Goal: Transaction & Acquisition: Book appointment/travel/reservation

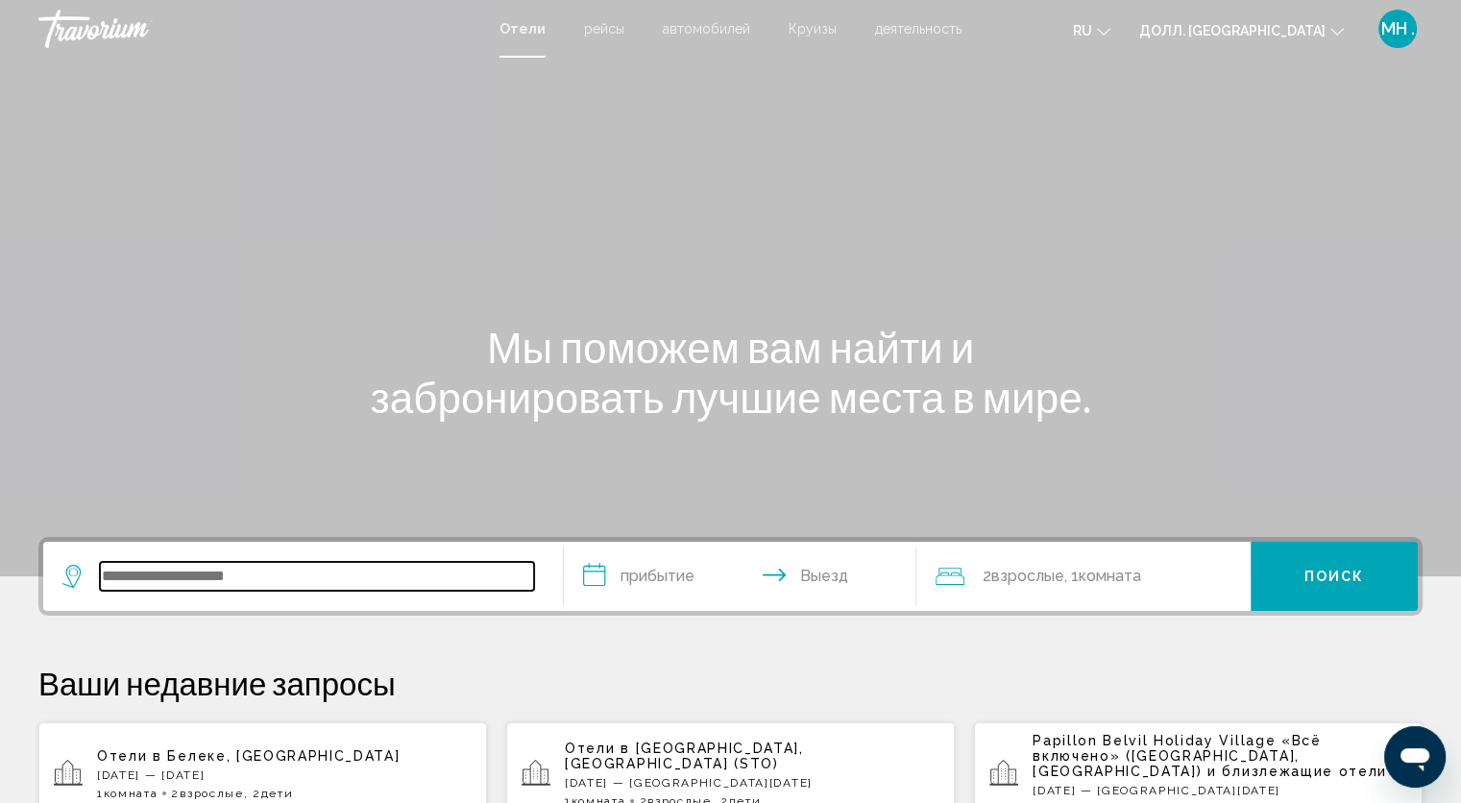
click at [127, 581] on input "Виджет поиска" at bounding box center [317, 576] width 434 height 29
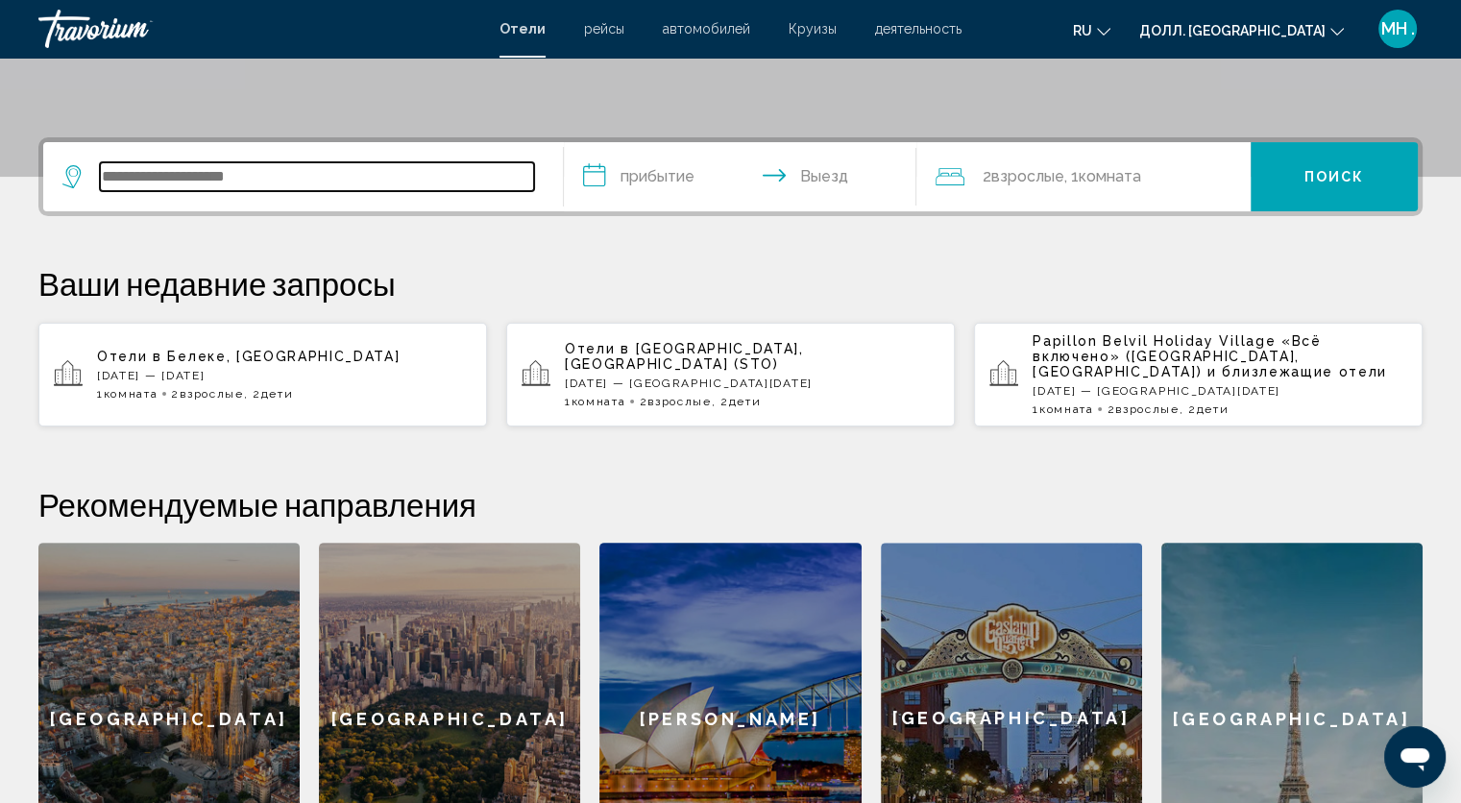
scroll to position [474, 0]
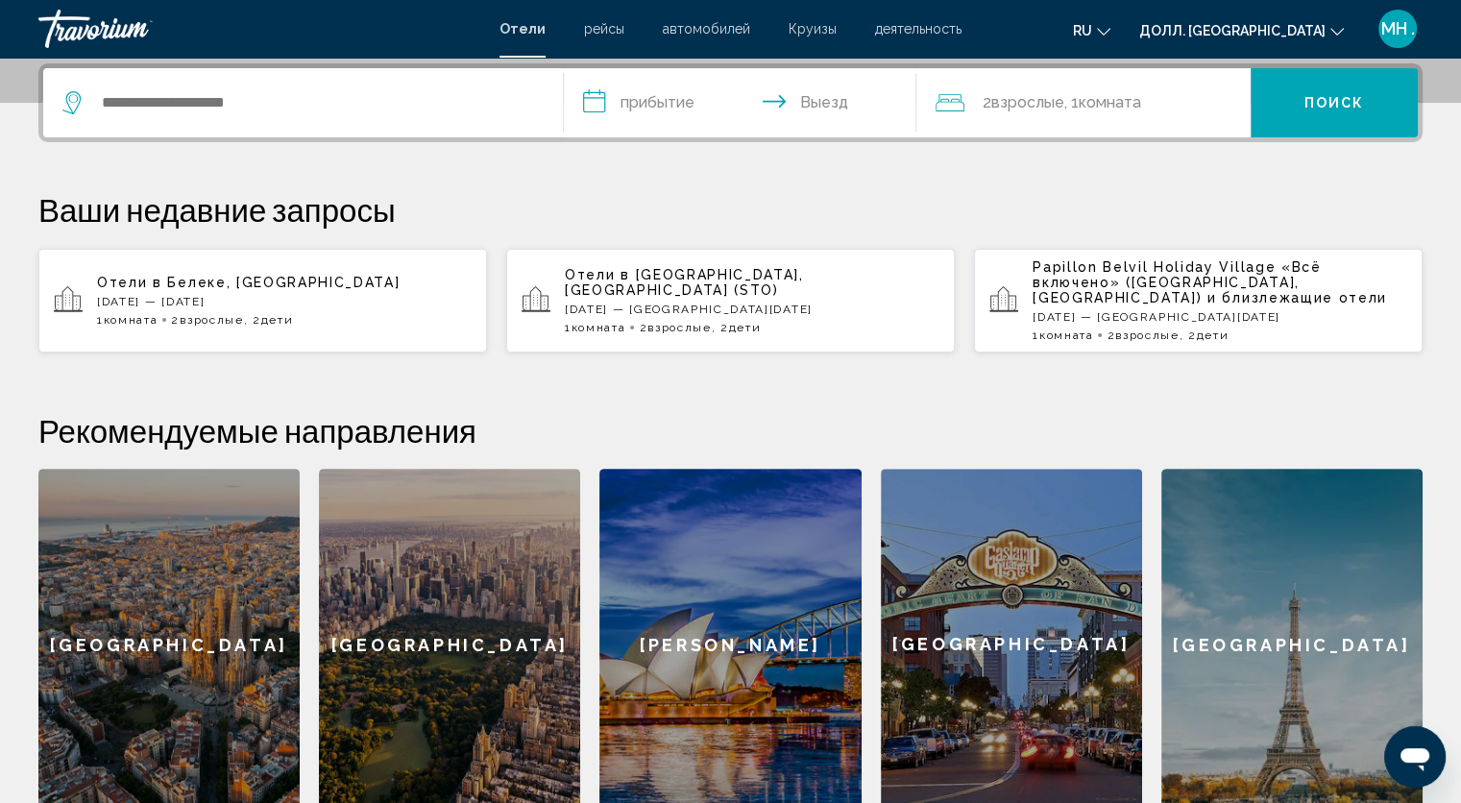
click at [664, 85] on input "**********" at bounding box center [744, 105] width 361 height 75
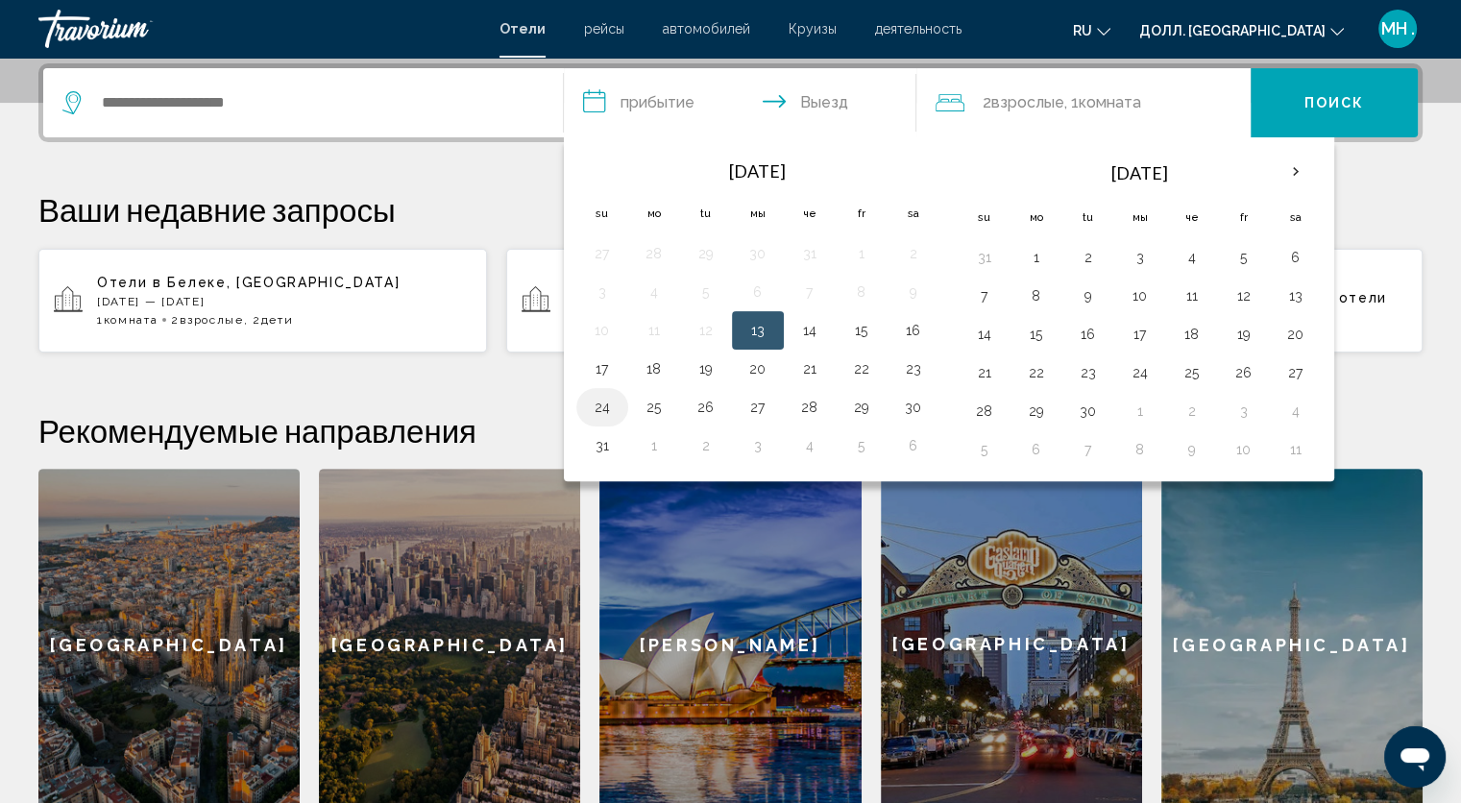
click at [582, 403] on td "24" at bounding box center [602, 407] width 52 height 38
click at [595, 401] on button "24" at bounding box center [602, 407] width 31 height 27
click at [800, 394] on button "28" at bounding box center [809, 407] width 31 height 27
type input "**********"
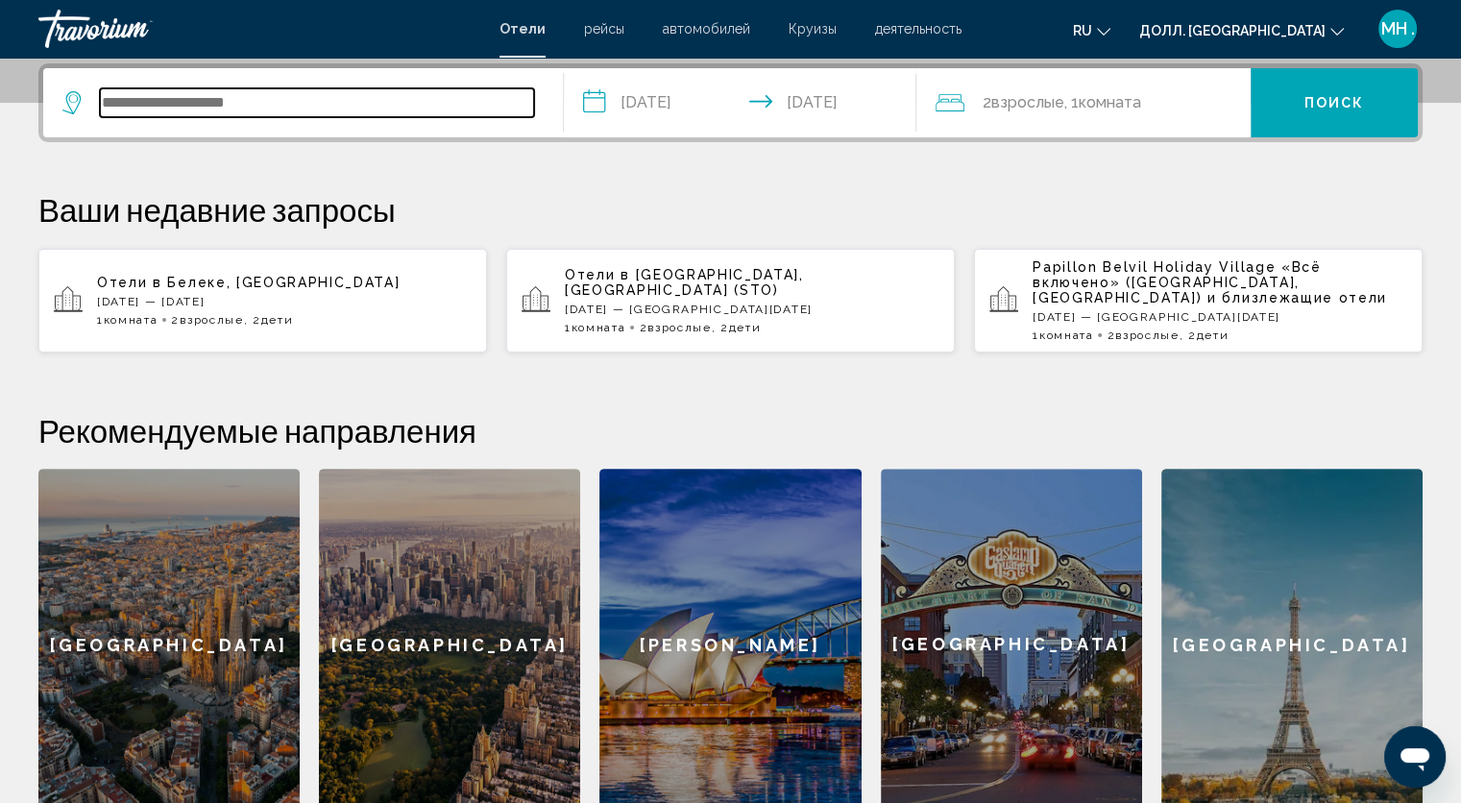
click at [276, 91] on input "Виджет поиска" at bounding box center [317, 102] width 434 height 29
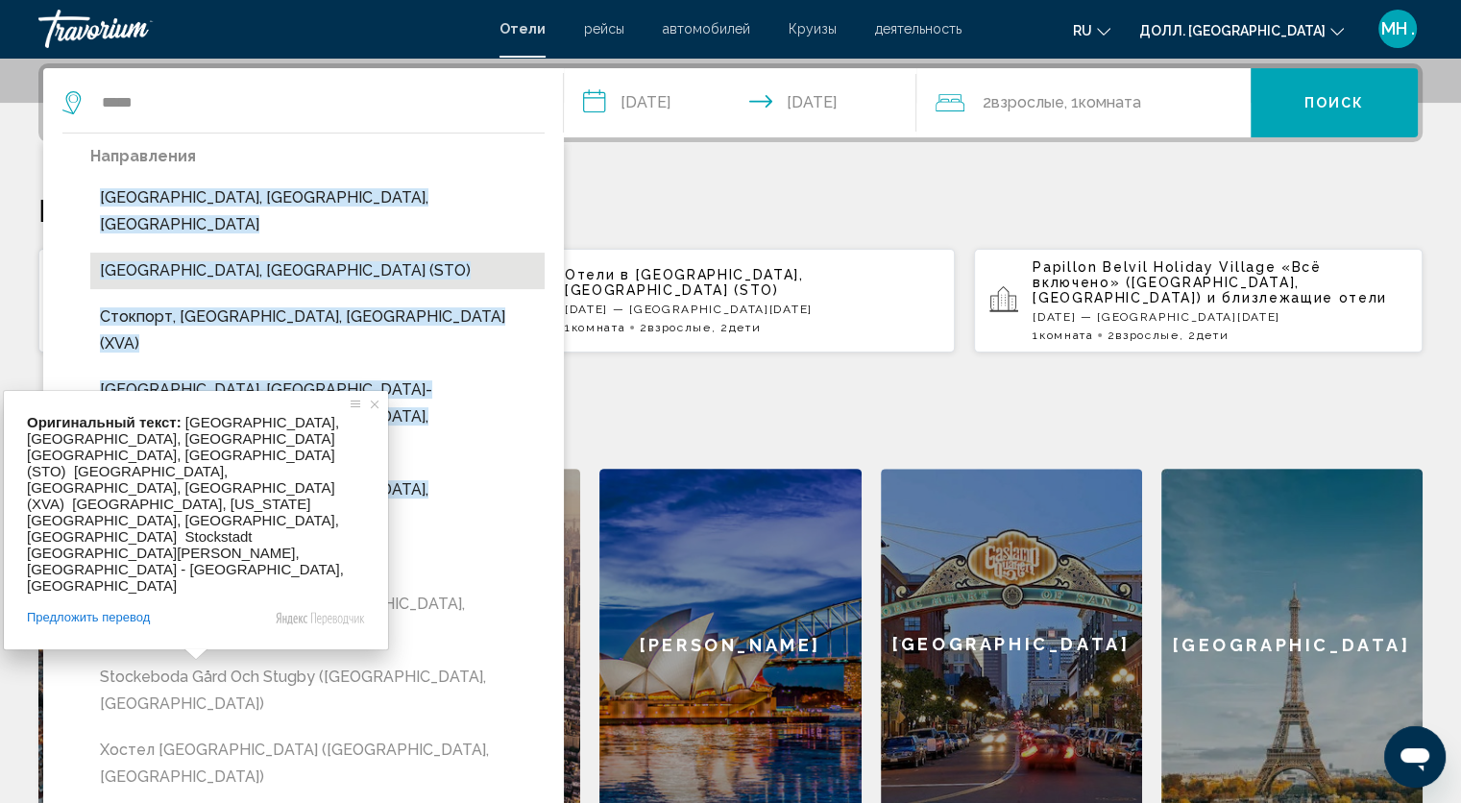
click at [196, 261] on ya-tr-span "Стокгольм, Швеция (STO)" at bounding box center [285, 270] width 371 height 18
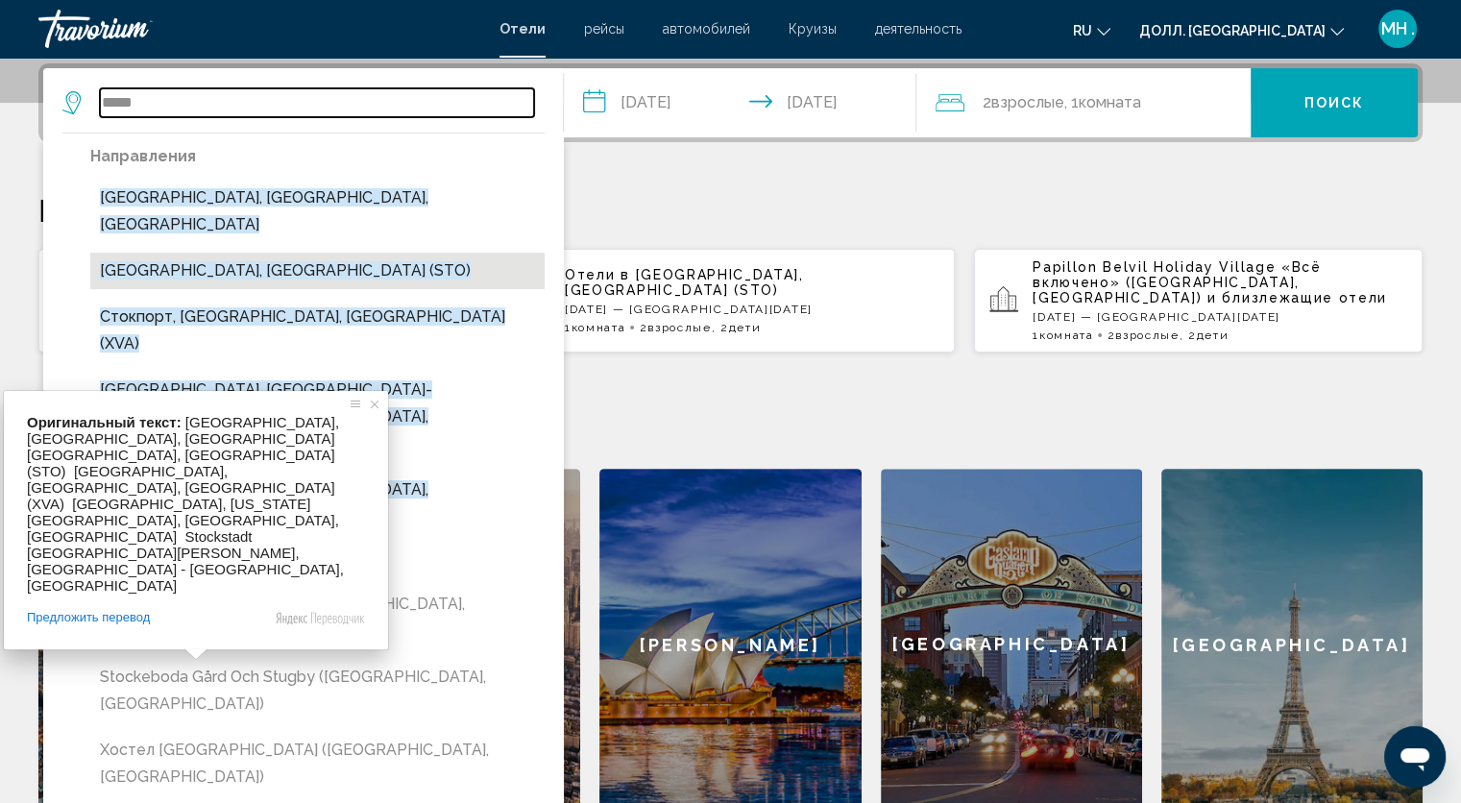
type input "**********"
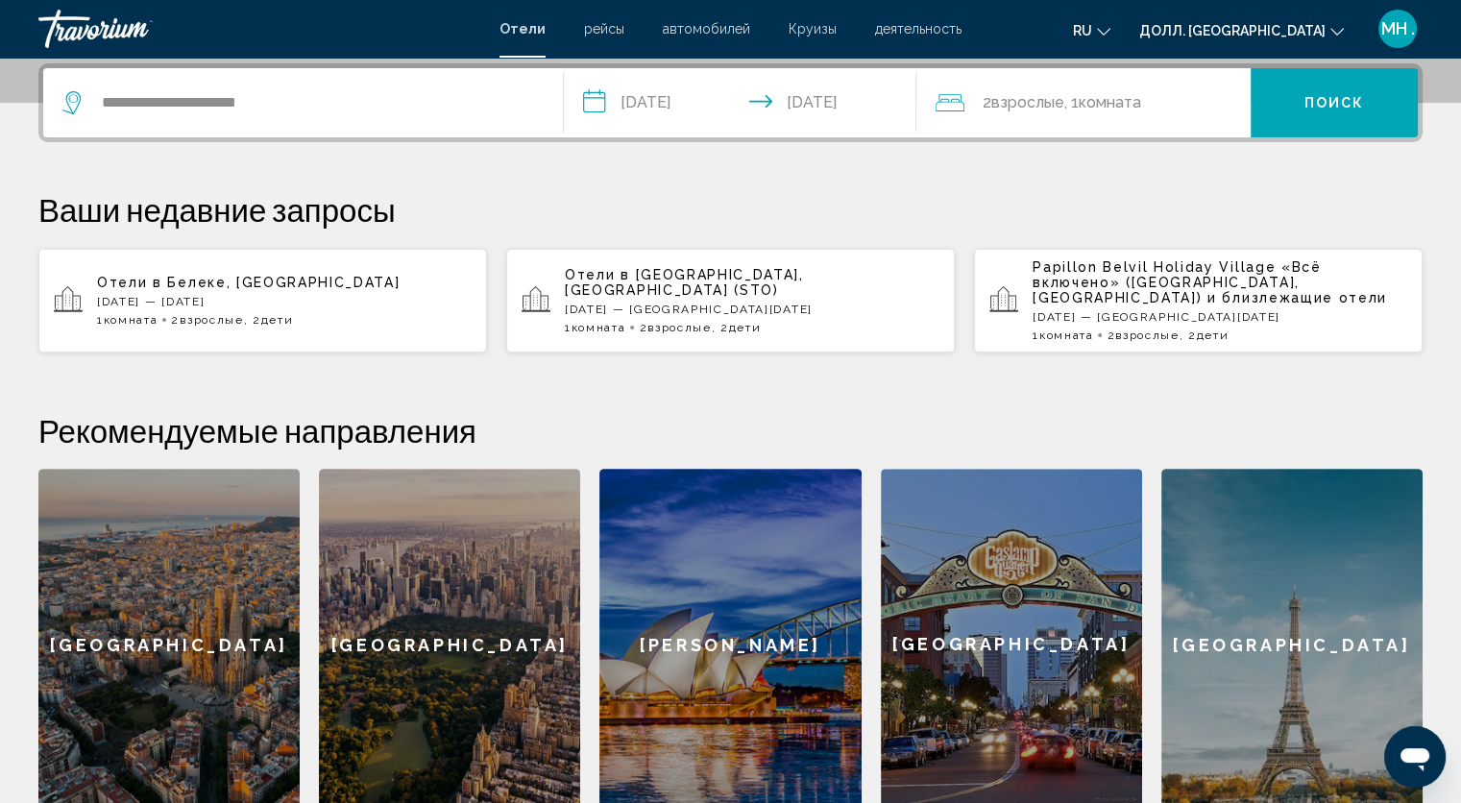
click at [1060, 105] on div "2 Взрослый Взрослые , 1 Комната номера" at bounding box center [1092, 102] width 315 height 69
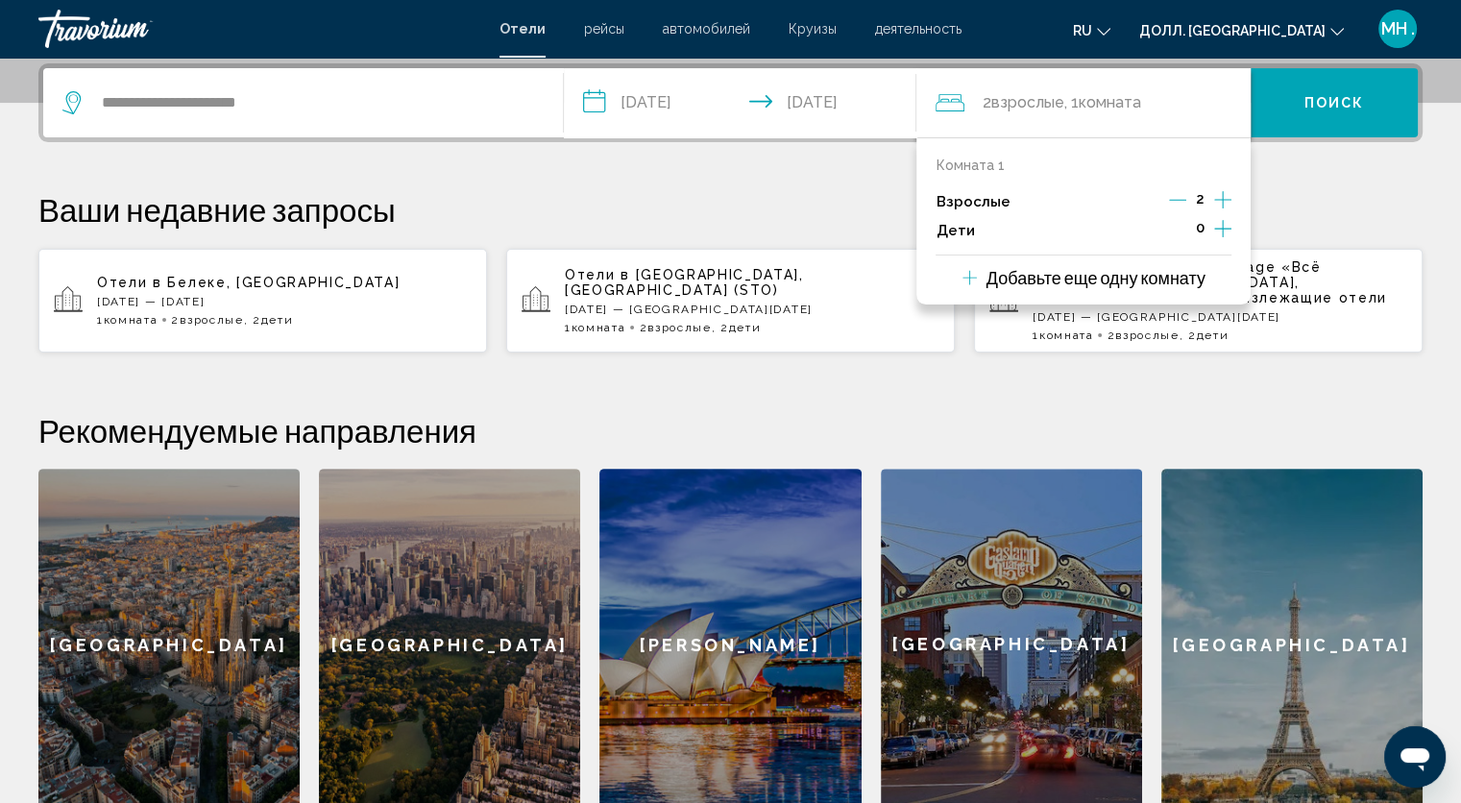
click at [1218, 231] on icon "Увеличивать дочерние элементы" at bounding box center [1222, 228] width 17 height 23
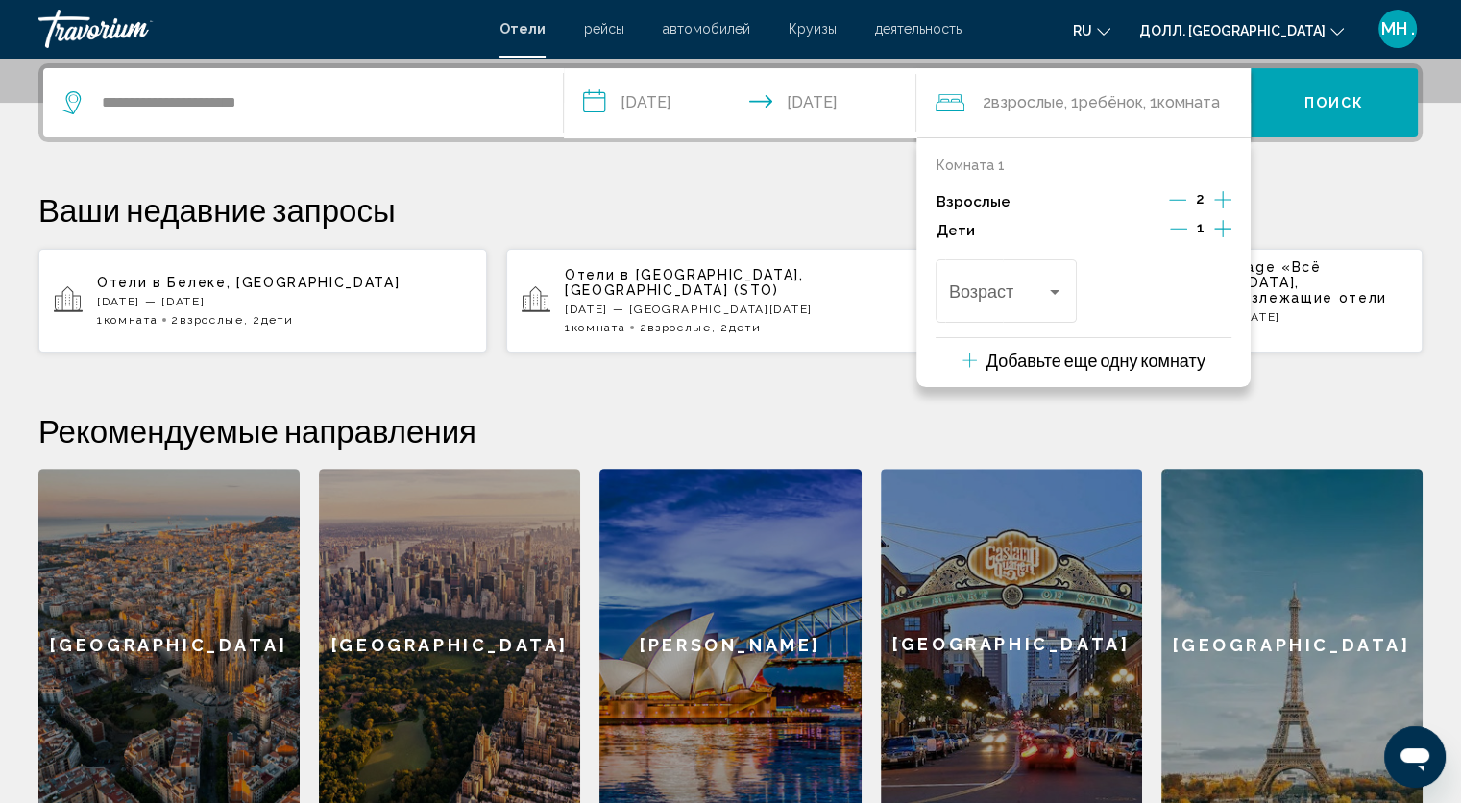
click at [1218, 231] on icon "Увеличивать дочерние элементы" at bounding box center [1222, 228] width 17 height 23
click at [1026, 302] on span "Путешественники: 2 взрослых, 2 ребёнка" at bounding box center [997, 295] width 97 height 19
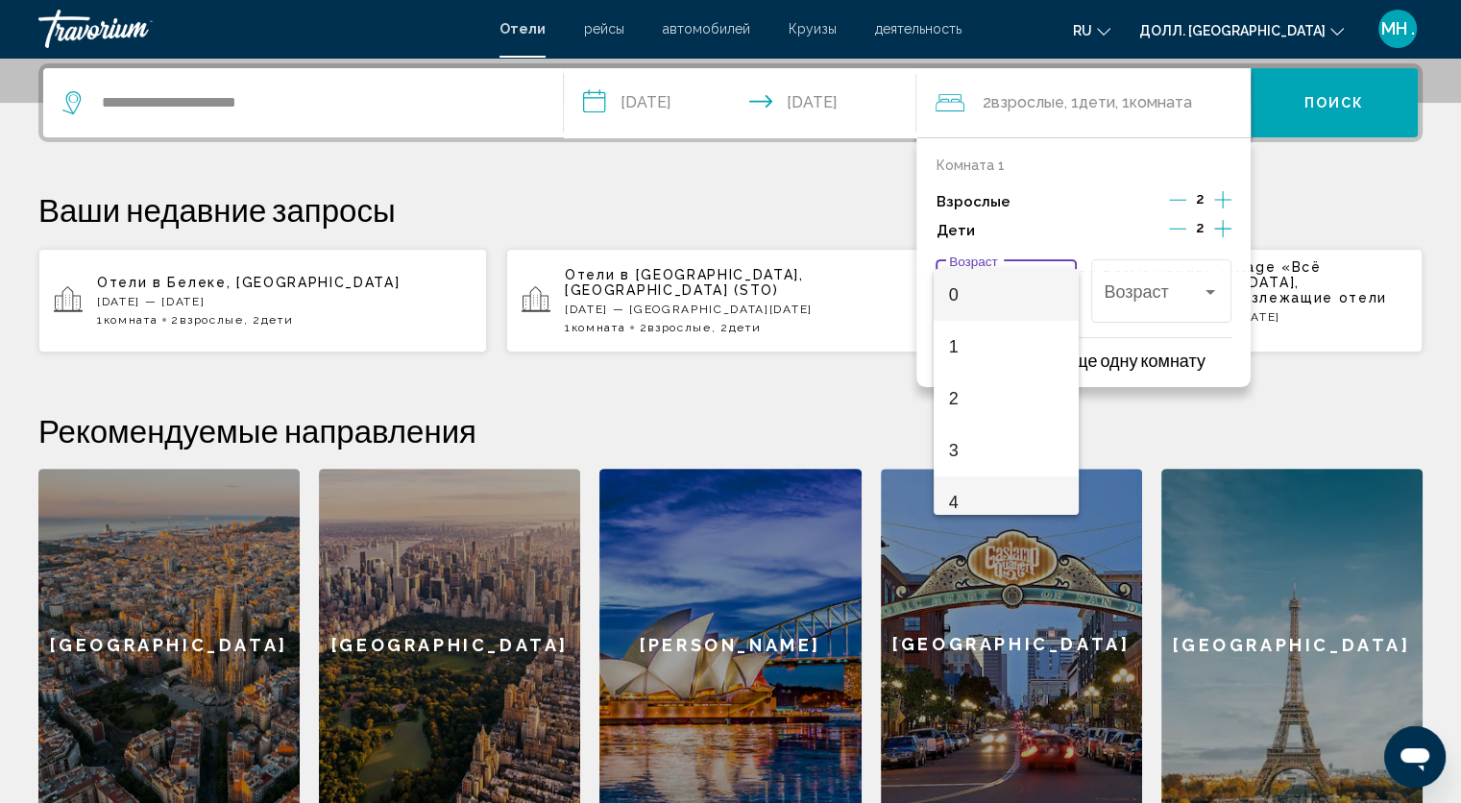
click at [1060, 494] on mat-option "4" at bounding box center [1006, 502] width 145 height 52
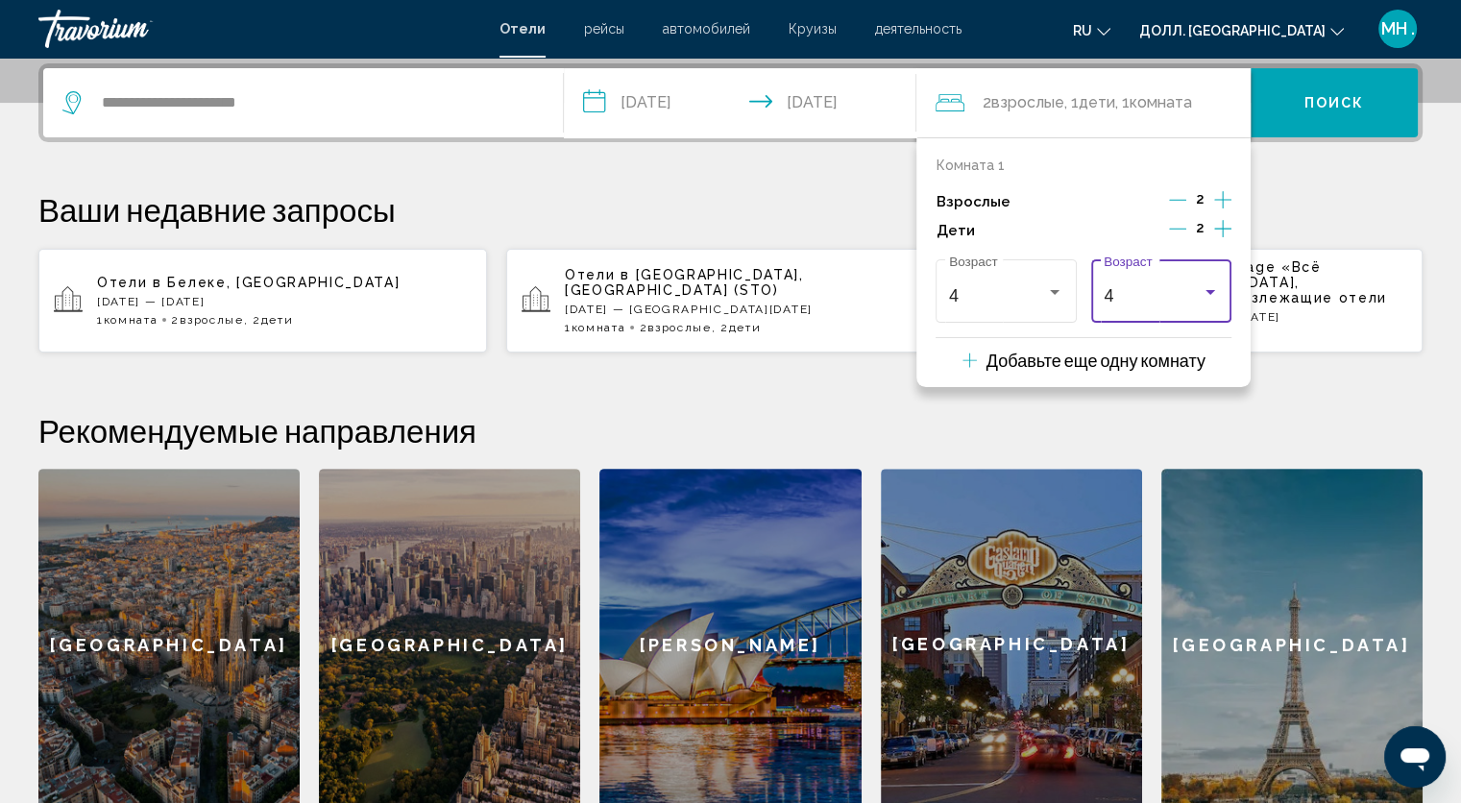
scroll to position [13, 0]
click at [1023, 309] on div "4 Возраст" at bounding box center [1006, 289] width 114 height 68
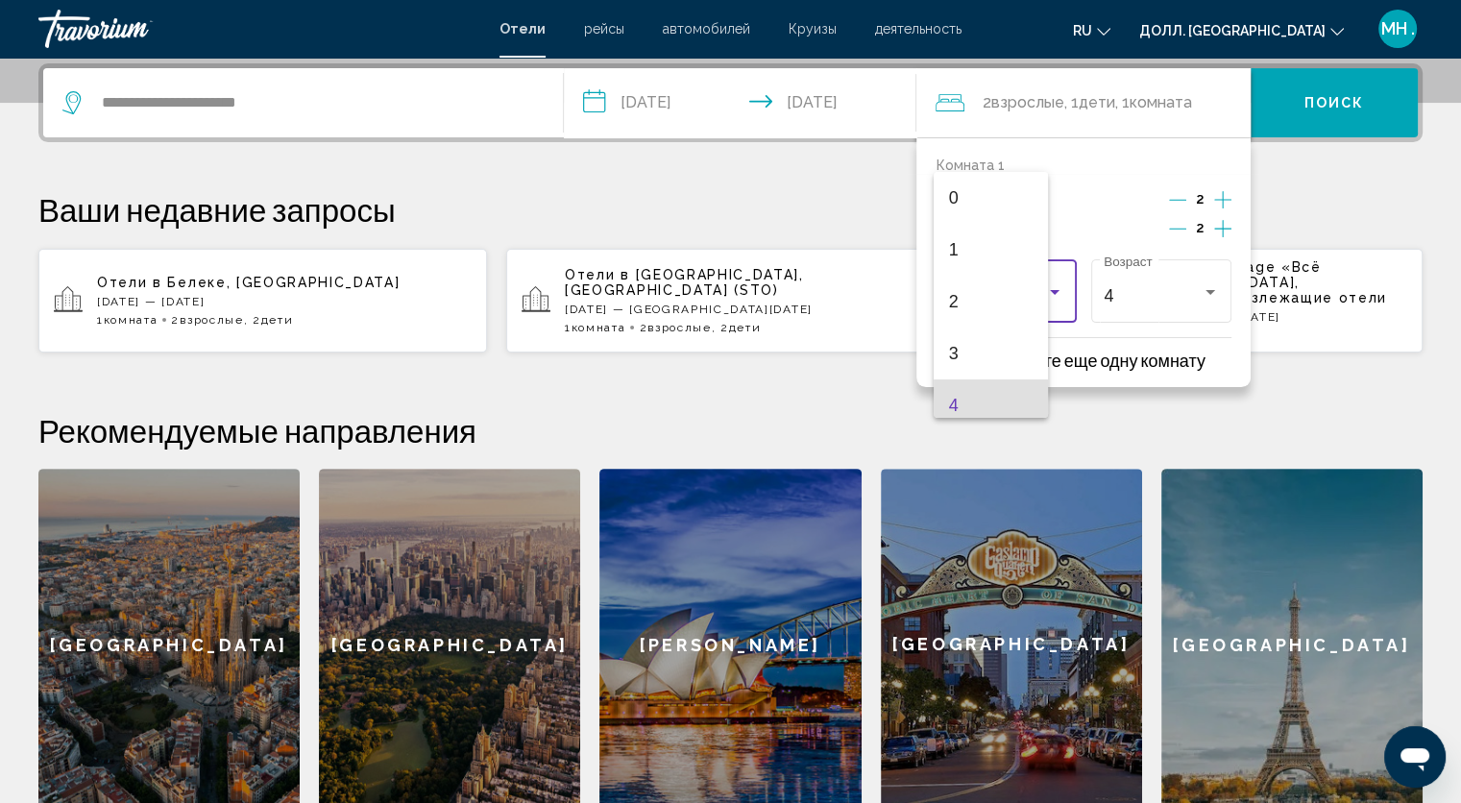
scroll to position [110, 0]
click at [1017, 392] on span "6" at bounding box center [1006, 399] width 114 height 52
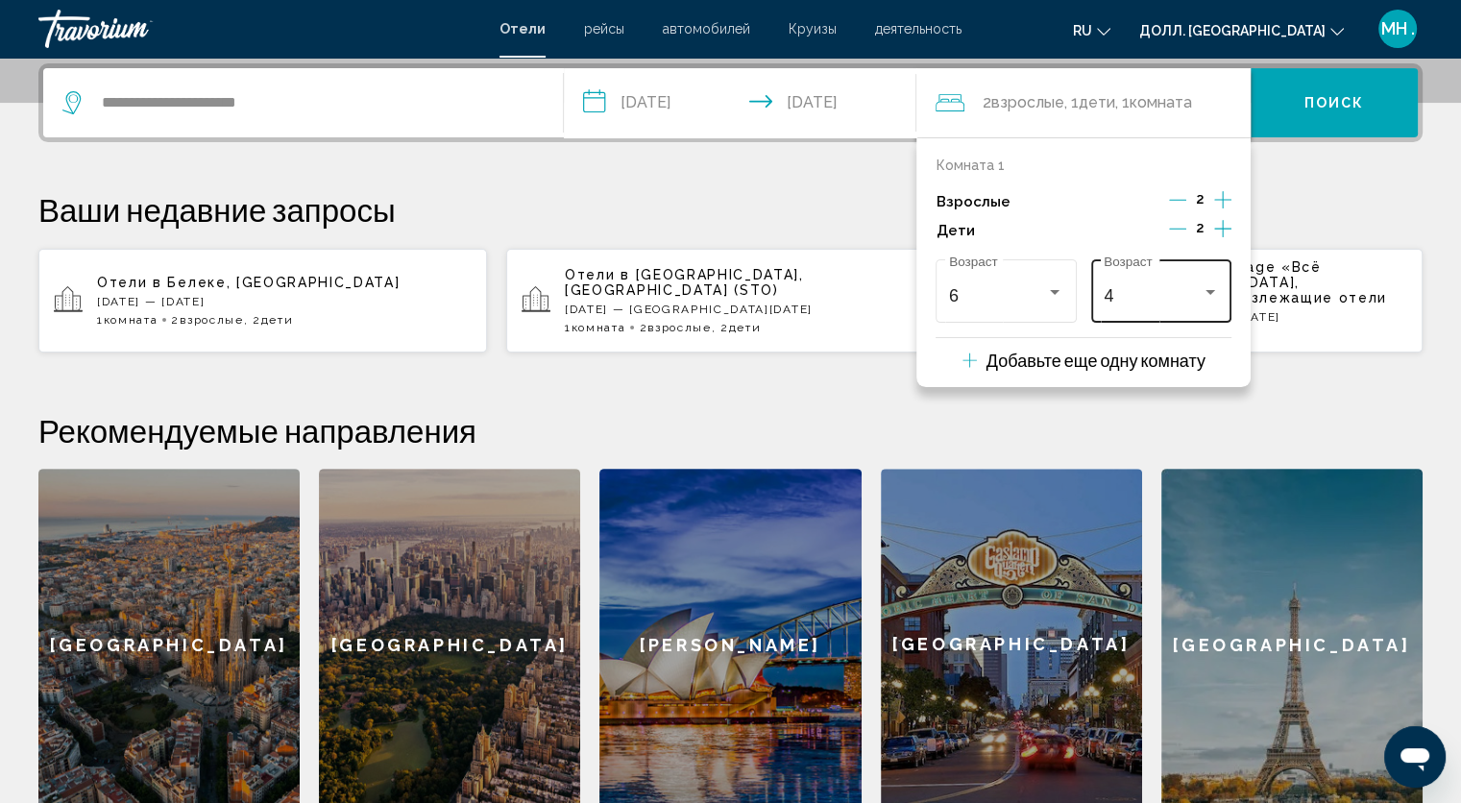
drag, startPoint x: 1126, startPoint y: 275, endPoint x: 1125, endPoint y: 263, distance: 11.6
click at [1125, 263] on div "4 Возраст" at bounding box center [1161, 289] width 114 height 68
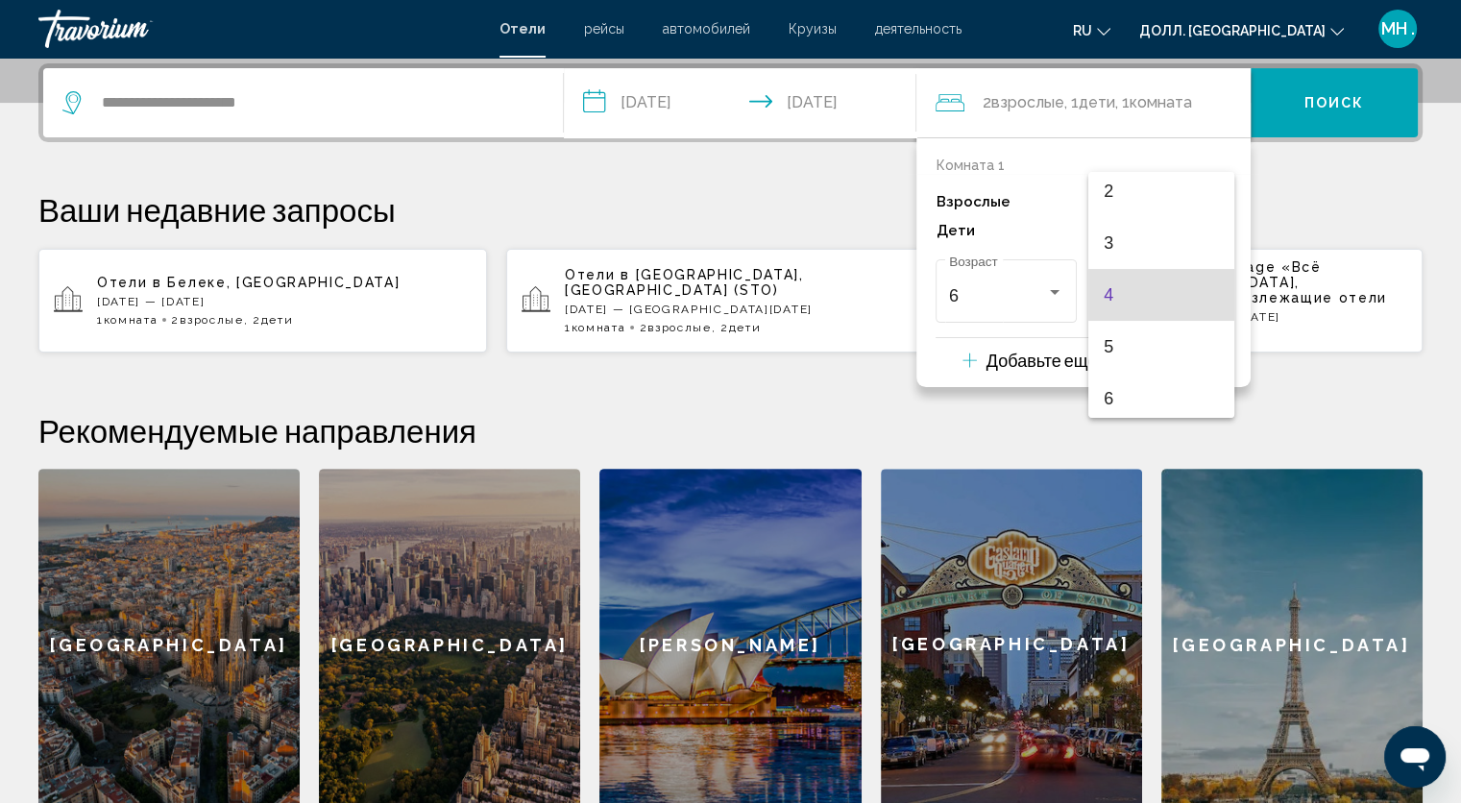
scroll to position [149, 0]
click at [1178, 400] on span "7" at bounding box center [1161, 412] width 114 height 52
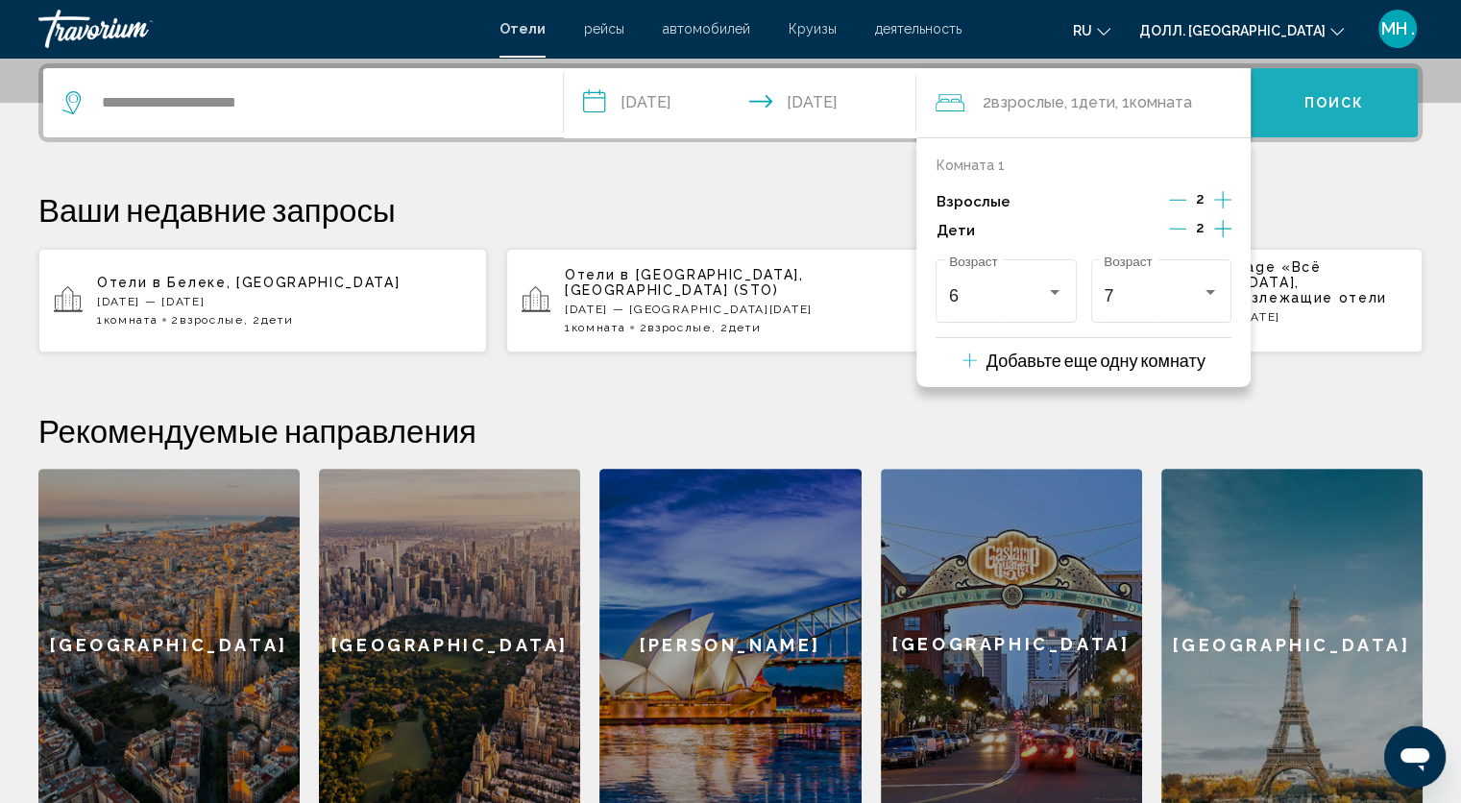
click at [1321, 76] on button "Поиск" at bounding box center [1334, 102] width 167 height 69
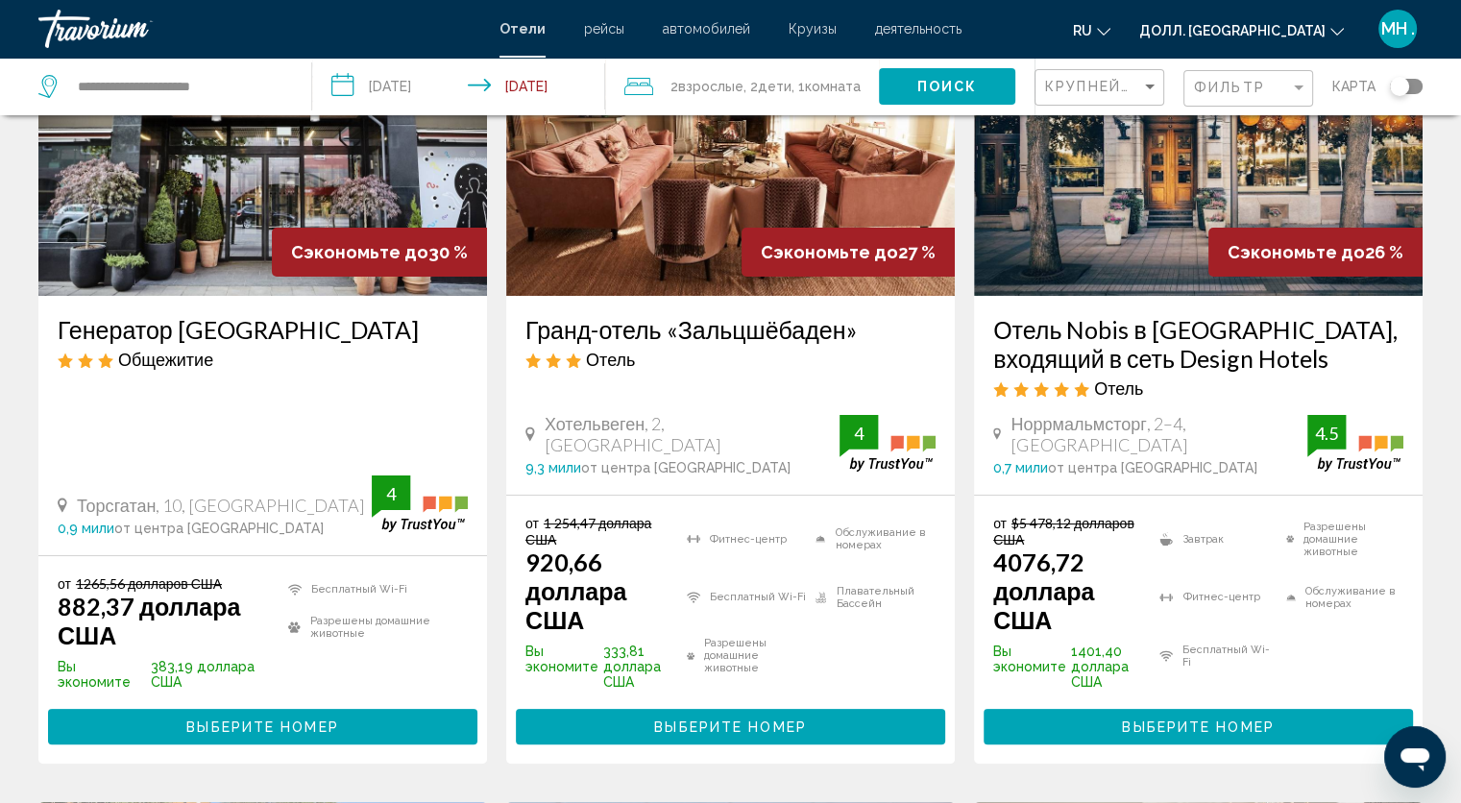
scroll to position [231, 0]
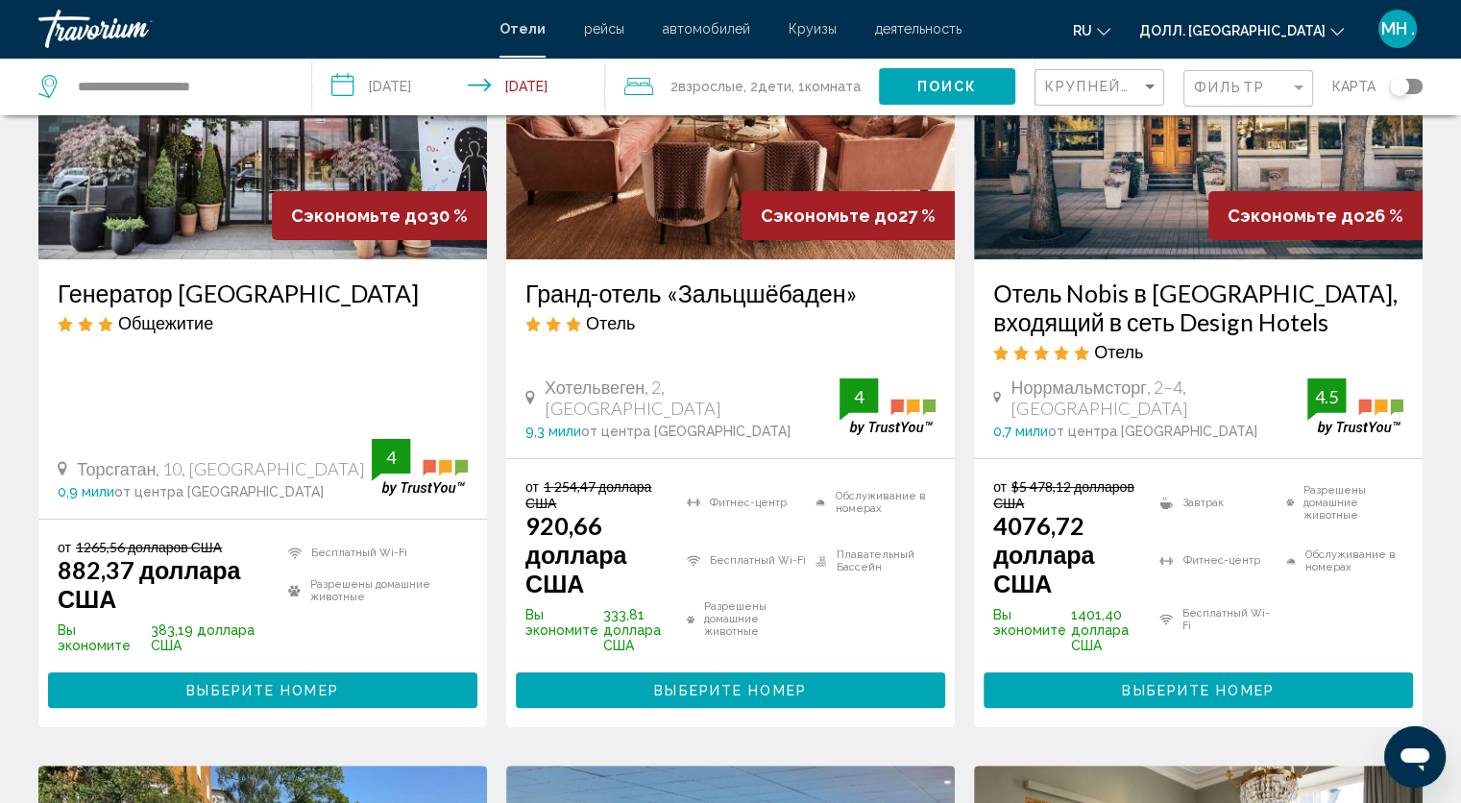
click at [304, 683] on ya-tr-span "Выберите номер" at bounding box center [262, 690] width 152 height 15
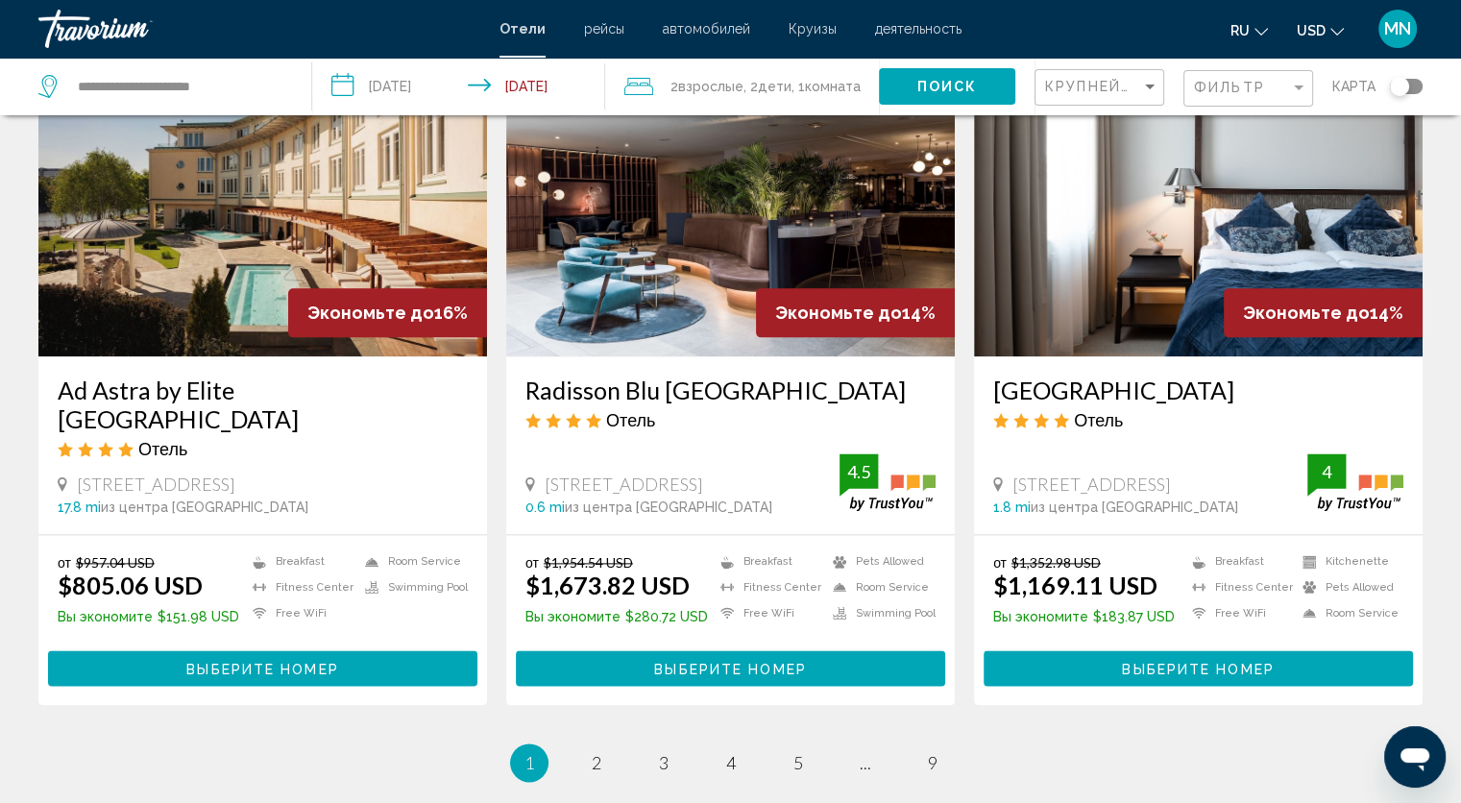
scroll to position [2344, 0]
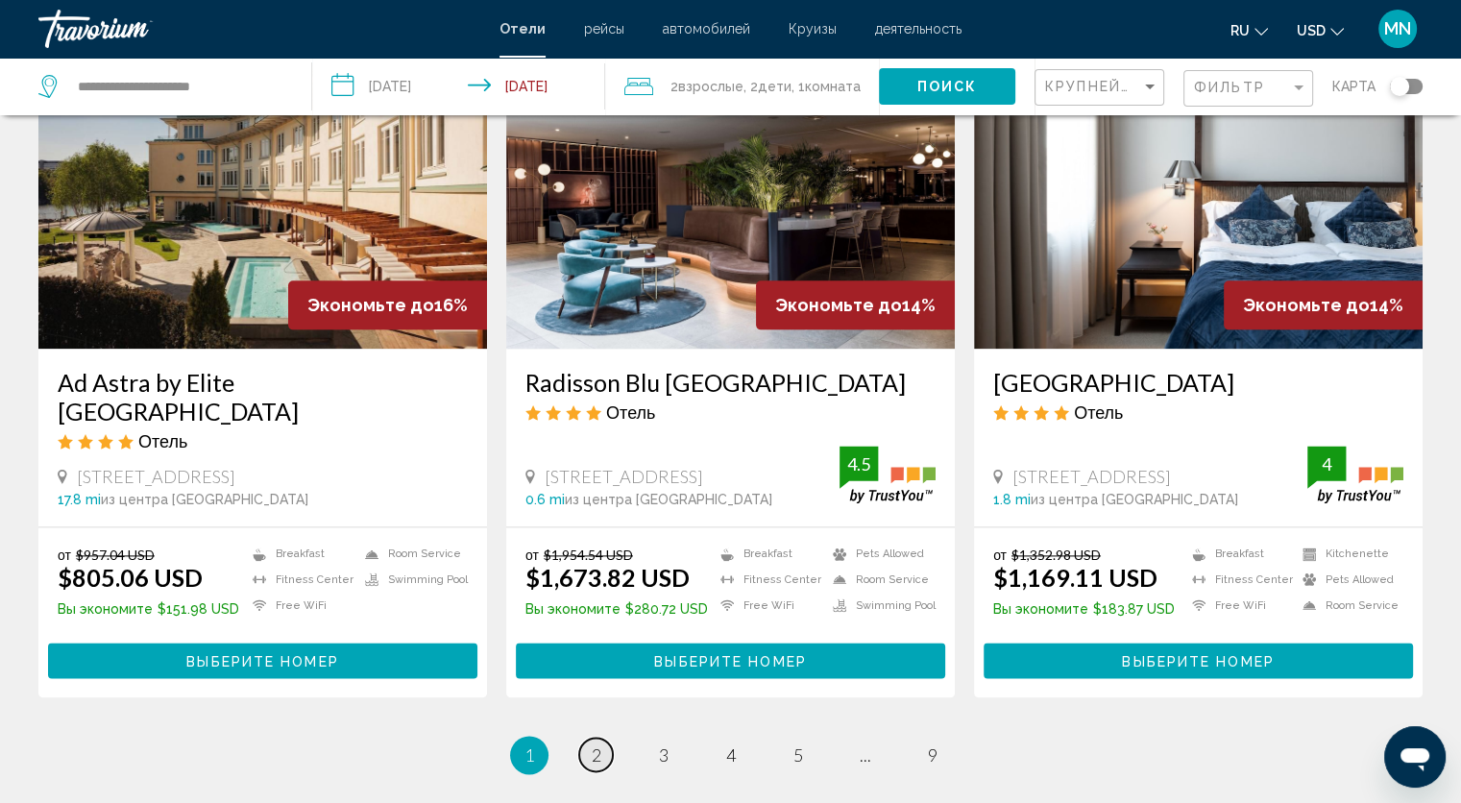
click at [600, 744] on span "2" at bounding box center [597, 754] width 10 height 21
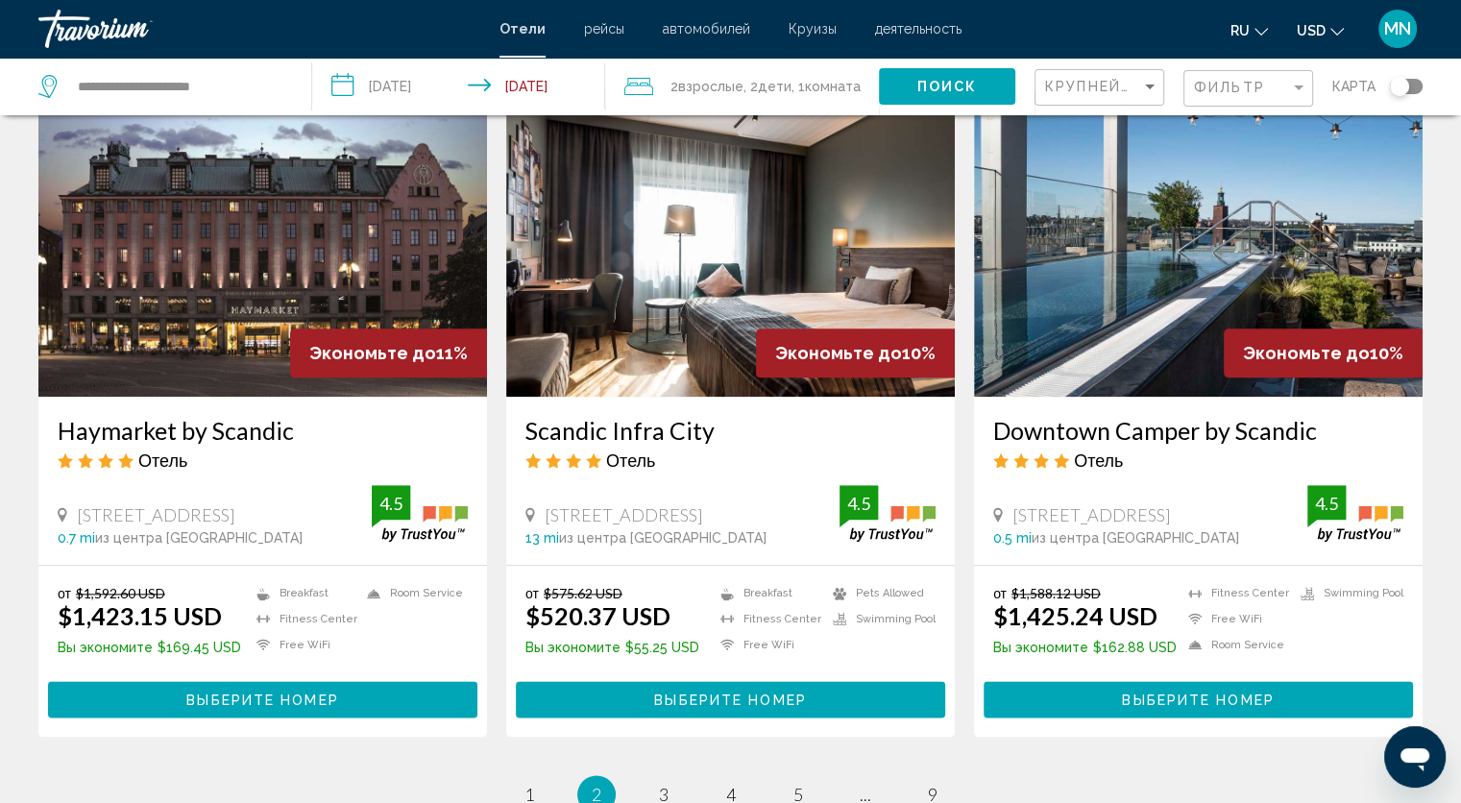
scroll to position [2190, 0]
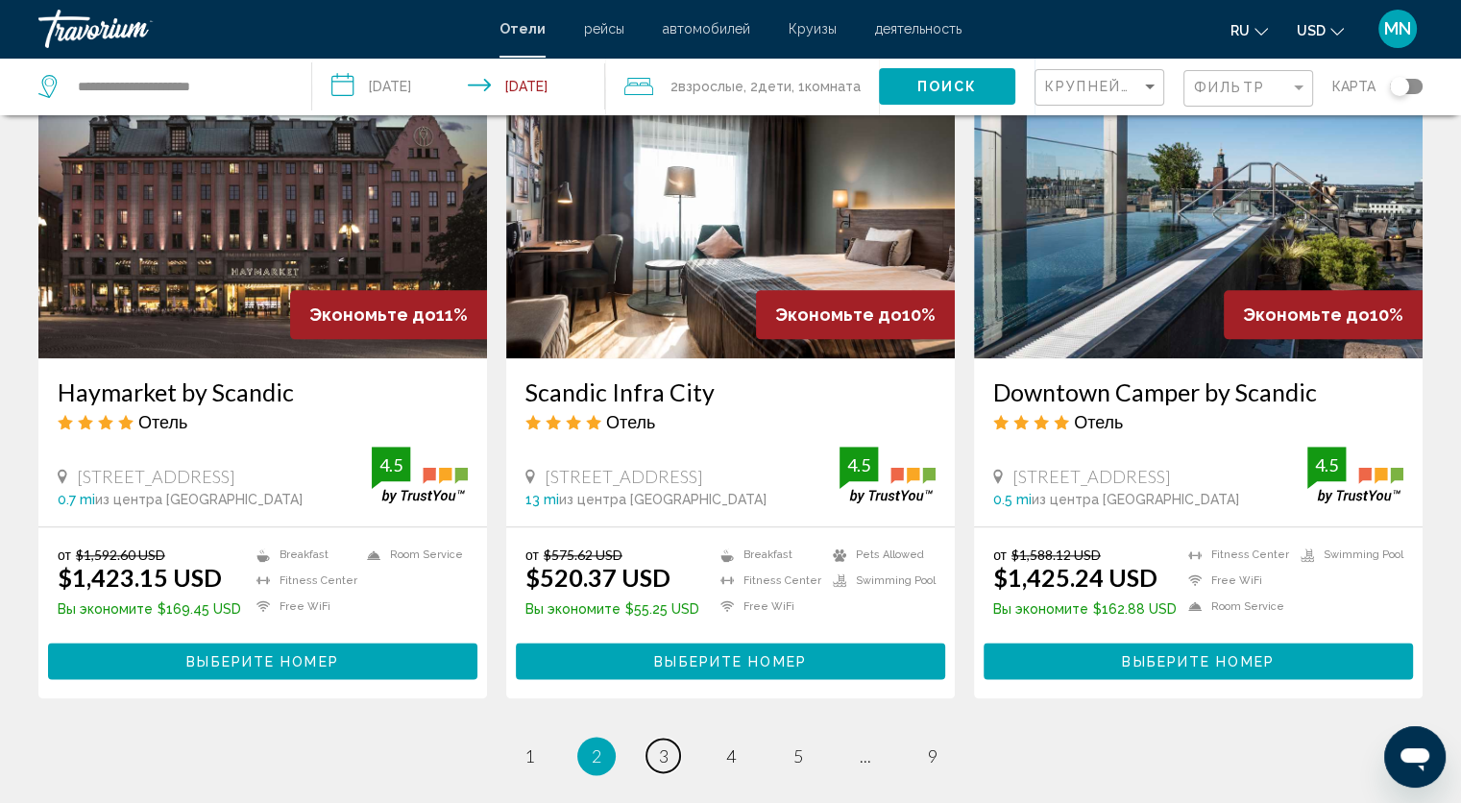
click at [657, 763] on link "page 3" at bounding box center [663, 756] width 34 height 34
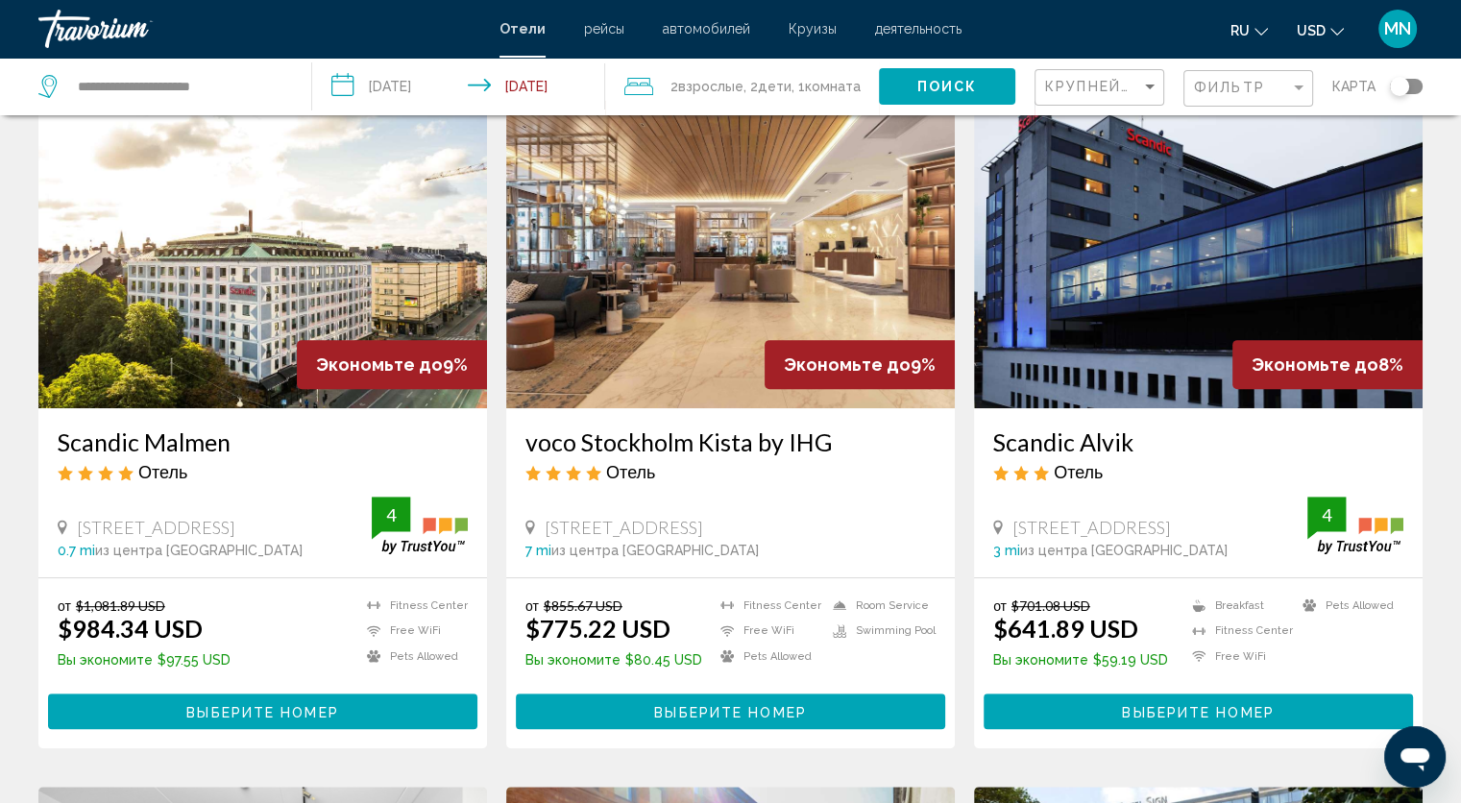
scroll to position [807, 0]
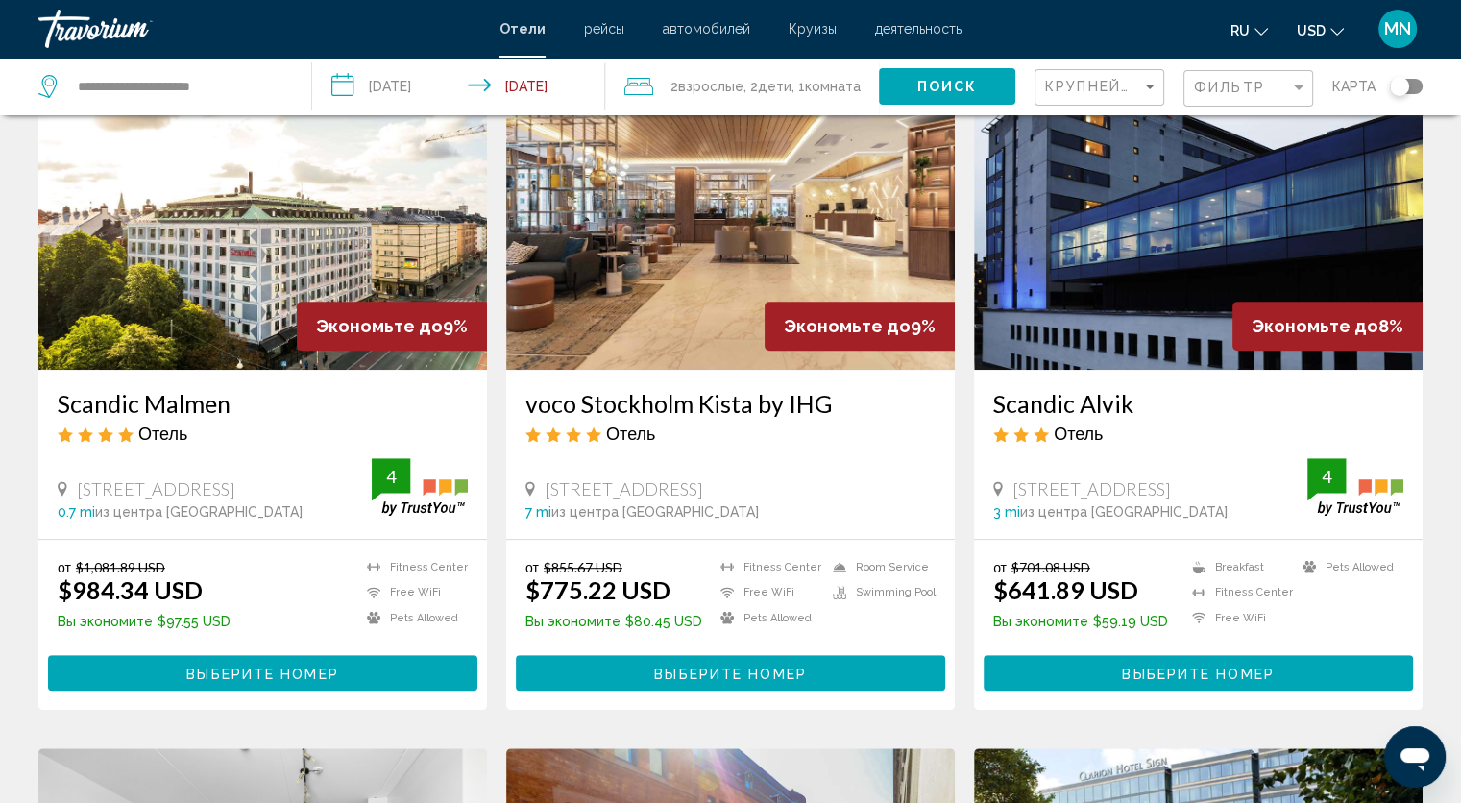
click at [231, 315] on img "Main content" at bounding box center [262, 215] width 449 height 307
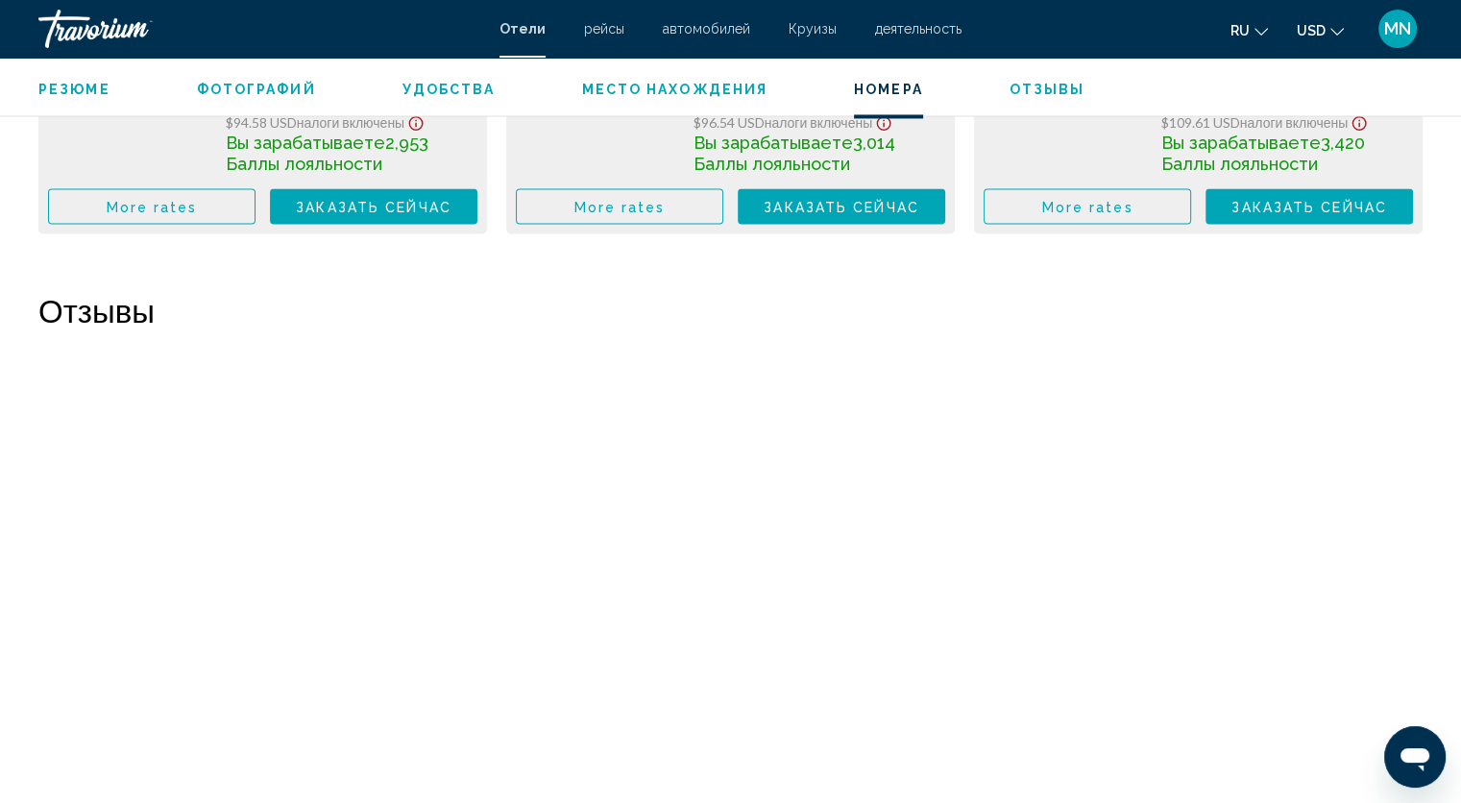
scroll to position [3150, 0]
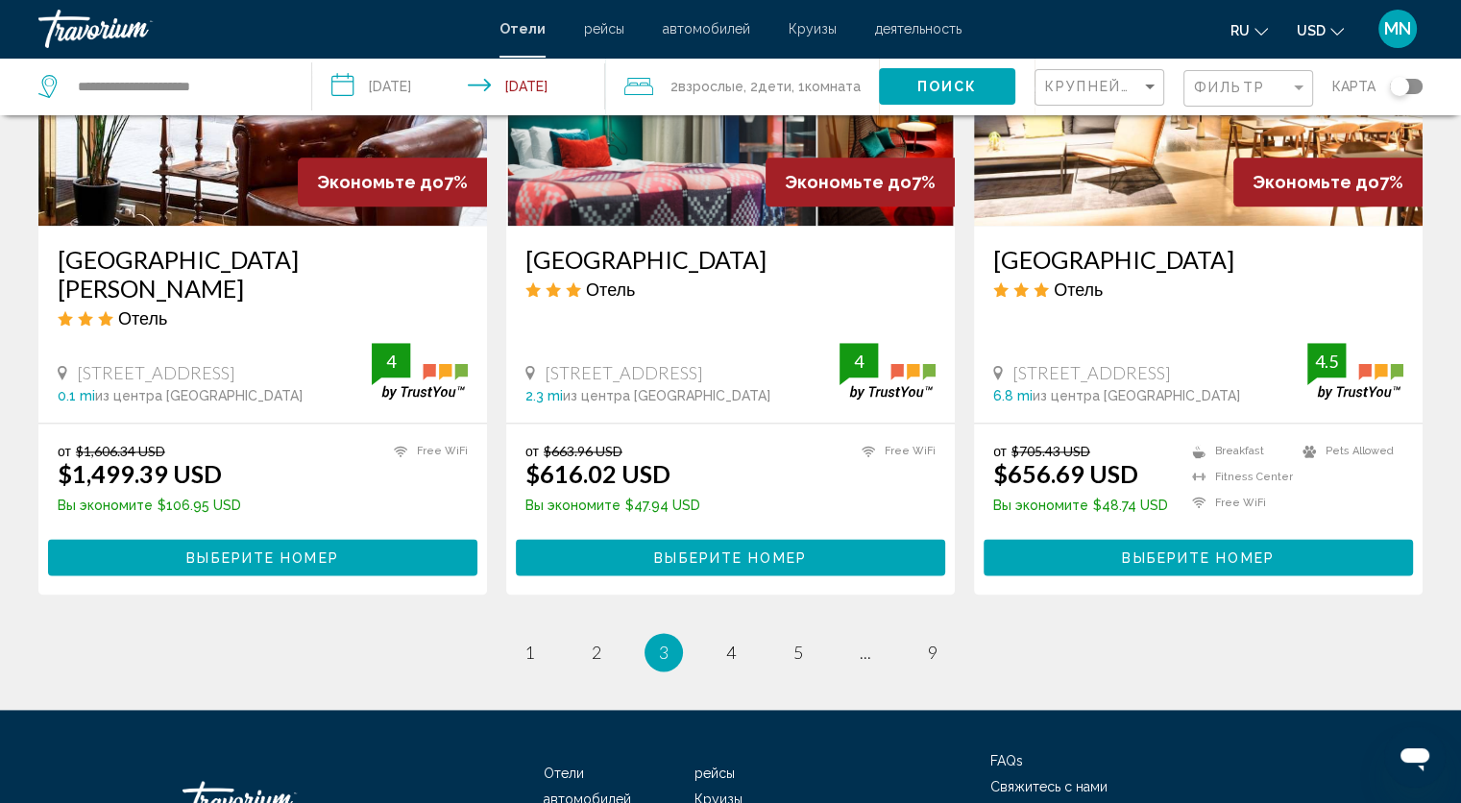
scroll to position [2382, 0]
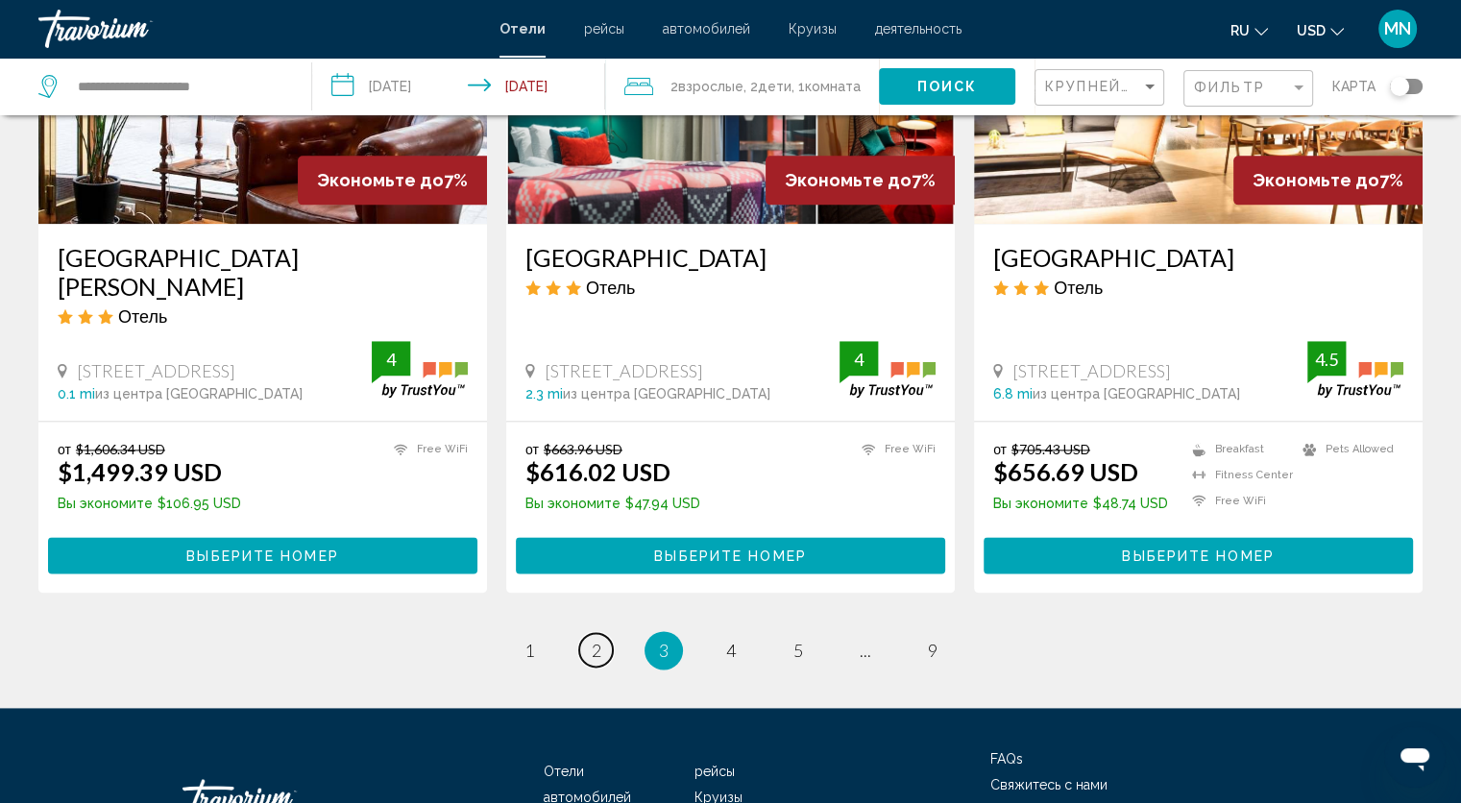
click at [592, 640] on span "2" at bounding box center [597, 650] width 10 height 21
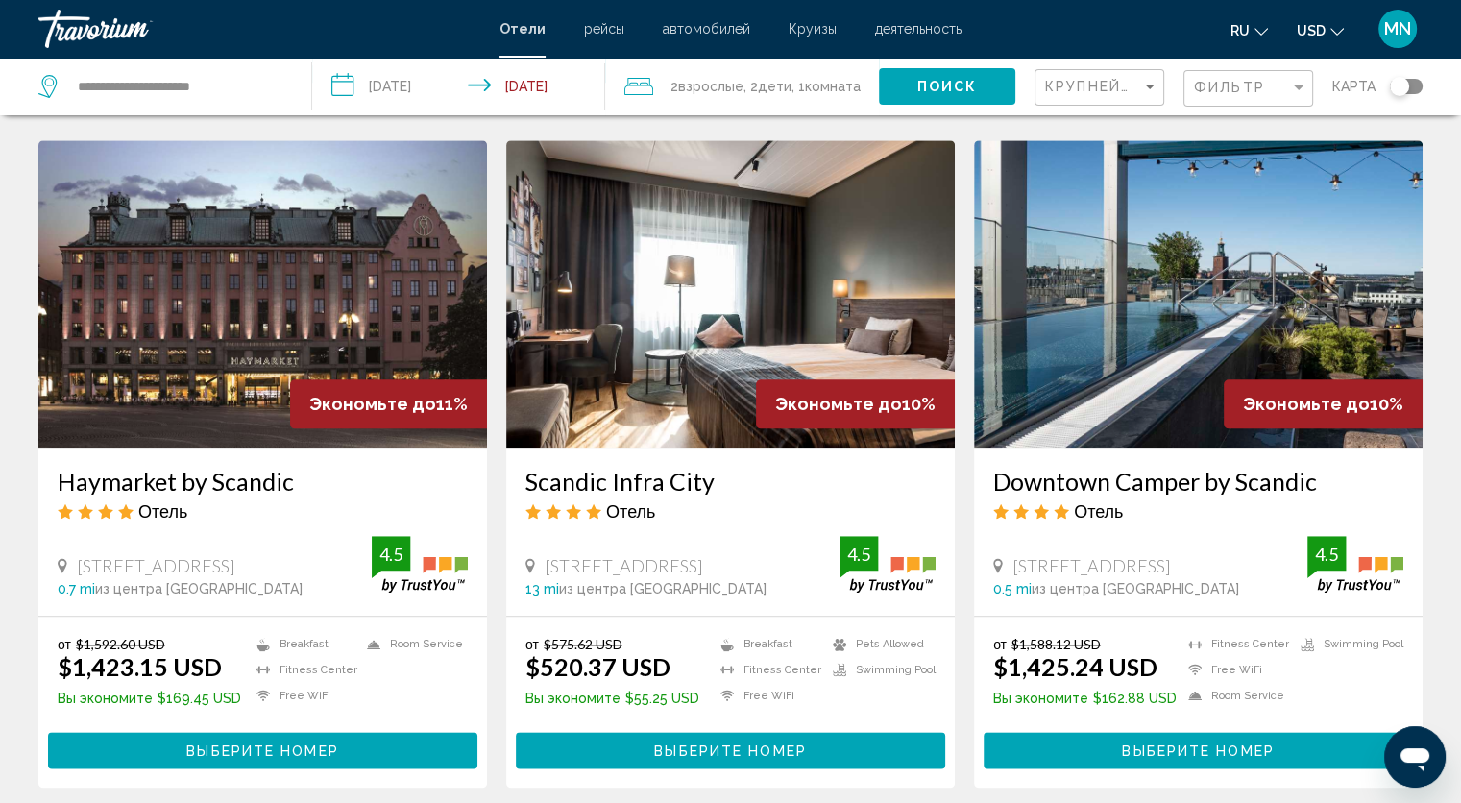
scroll to position [2113, 0]
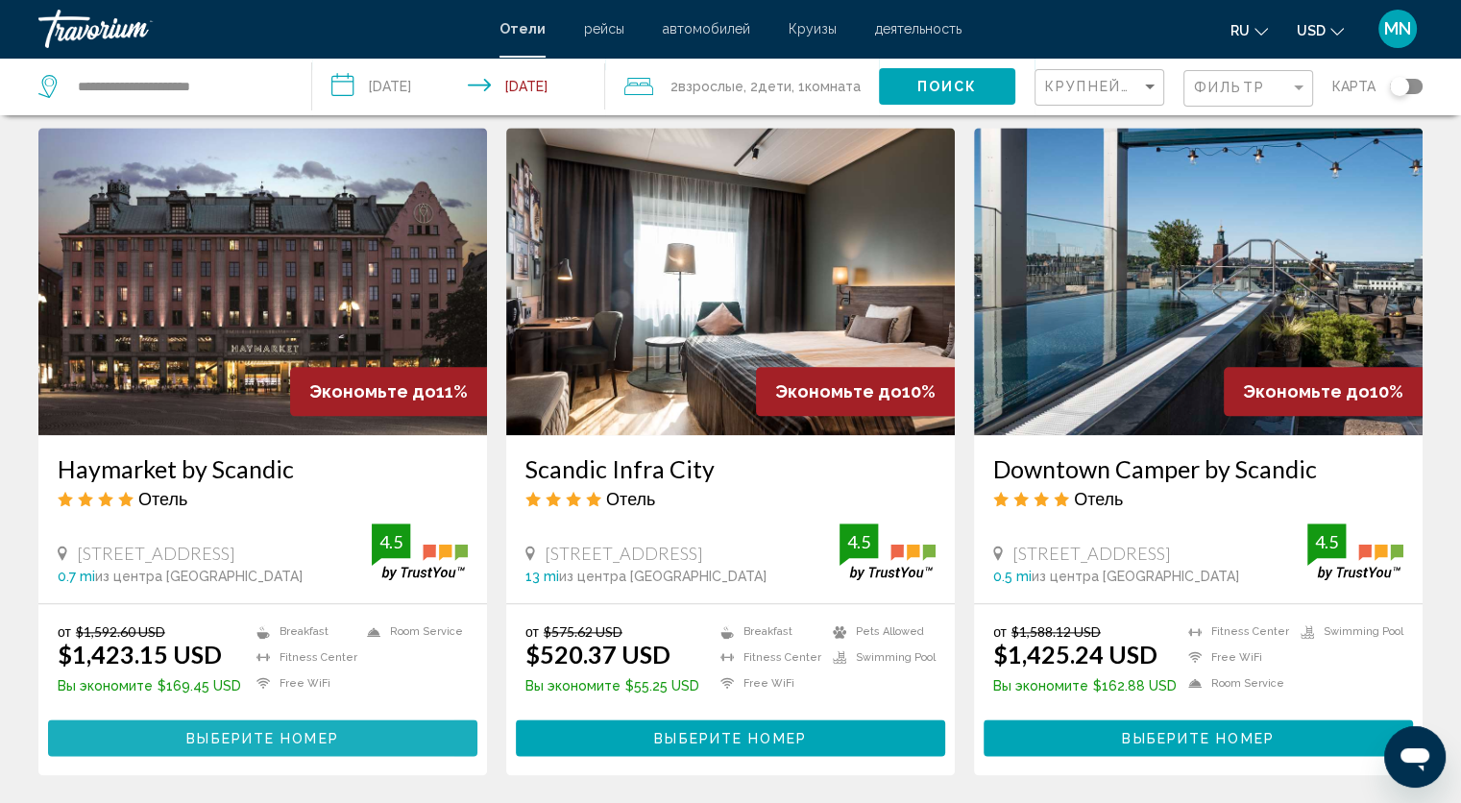
click at [222, 731] on span "Выберите номер" at bounding box center [262, 738] width 152 height 15
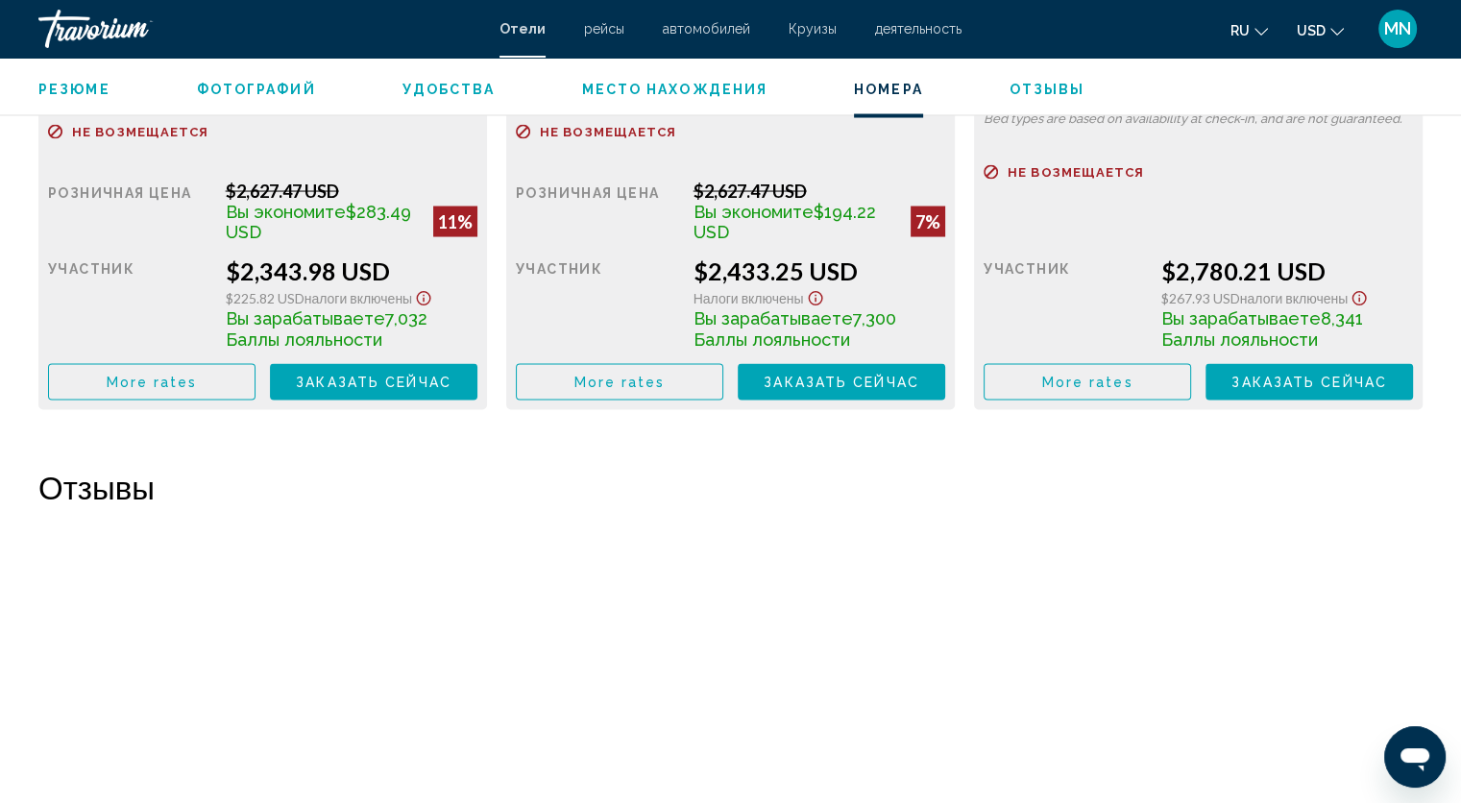
scroll to position [3688, 0]
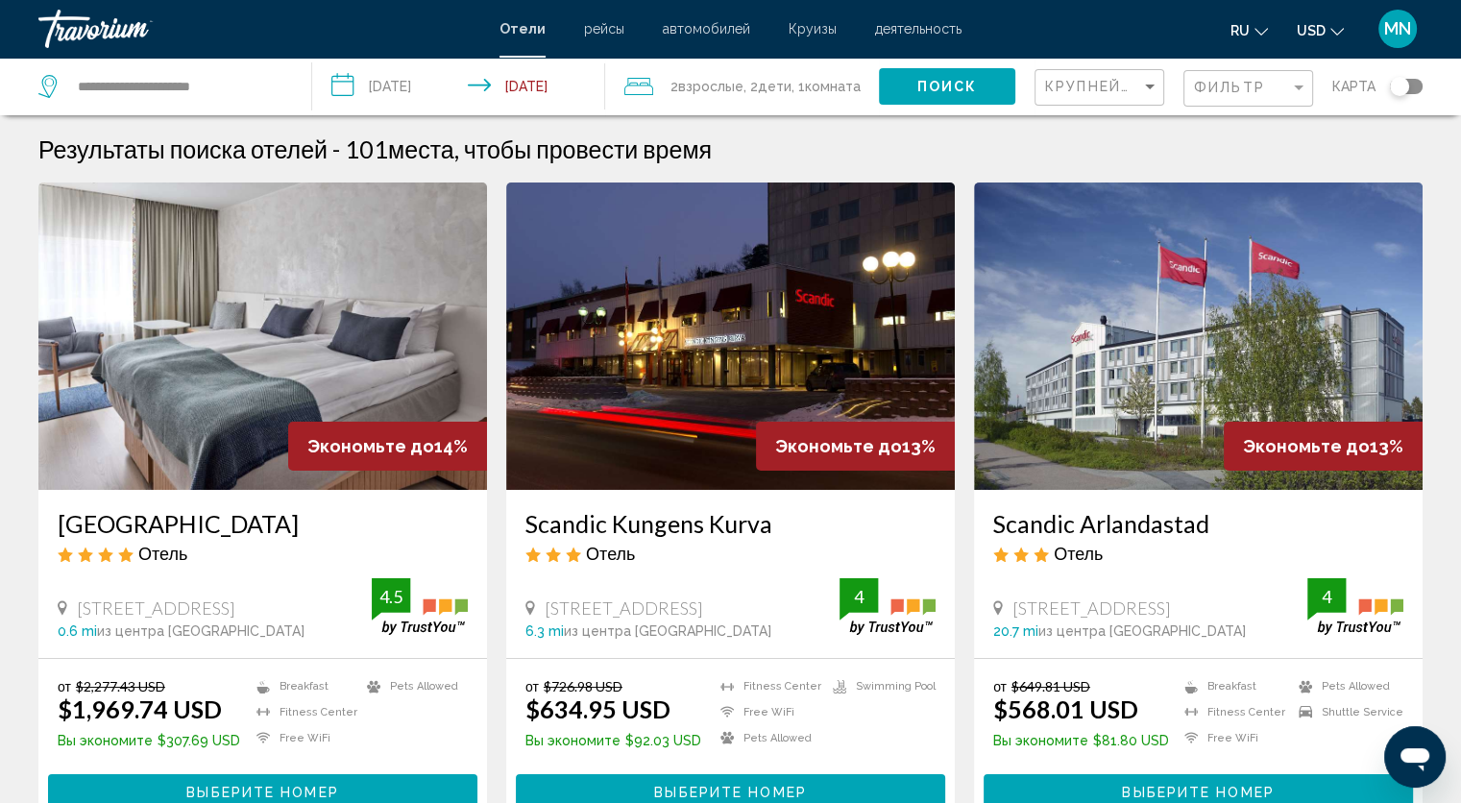
drag, startPoint x: 1256, startPoint y: 103, endPoint x: 1254, endPoint y: 92, distance: 10.7
click at [1254, 98] on button "Фильтр" at bounding box center [1248, 88] width 130 height 39
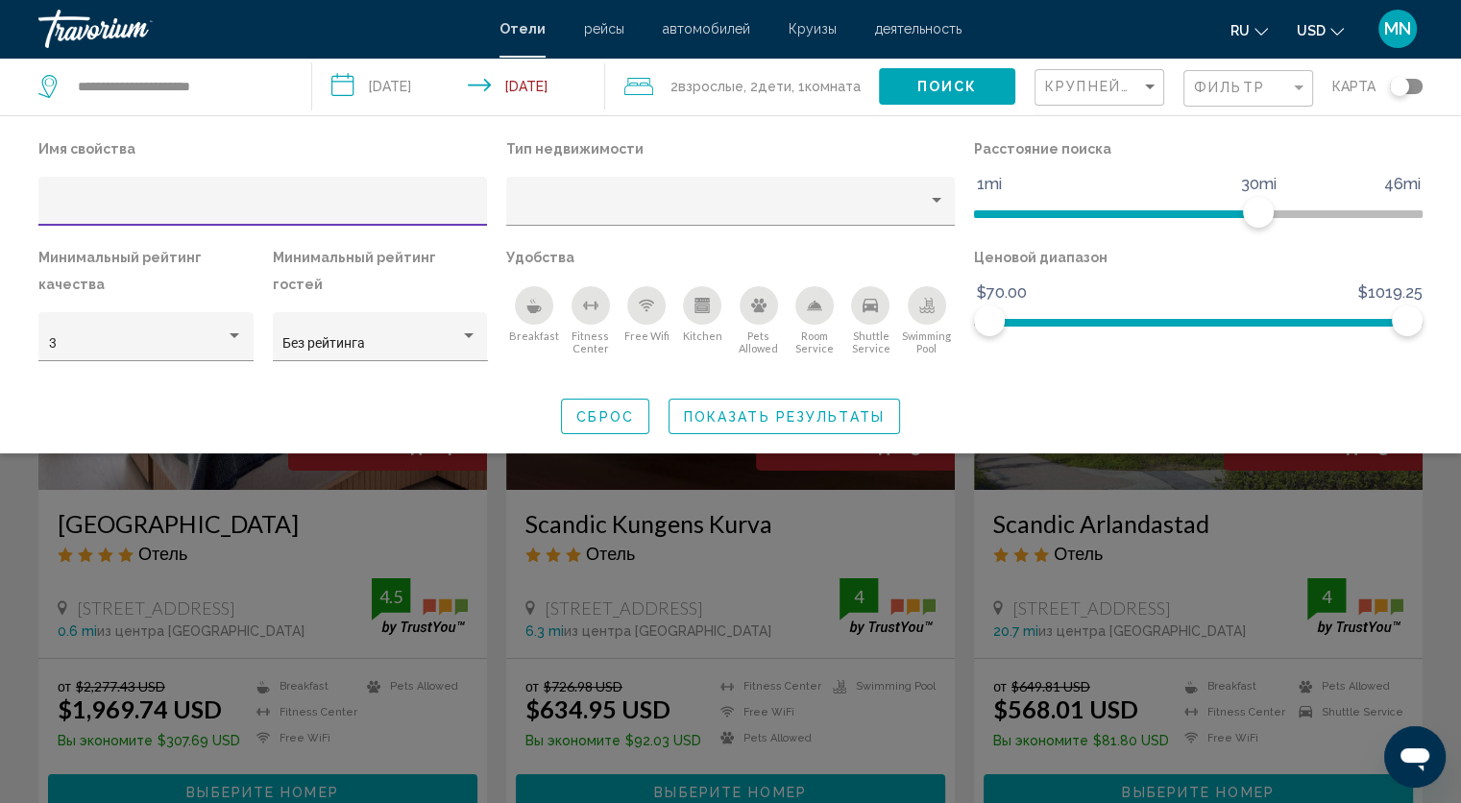
click at [524, 313] on div "Breakfast" at bounding box center [534, 305] width 38 height 38
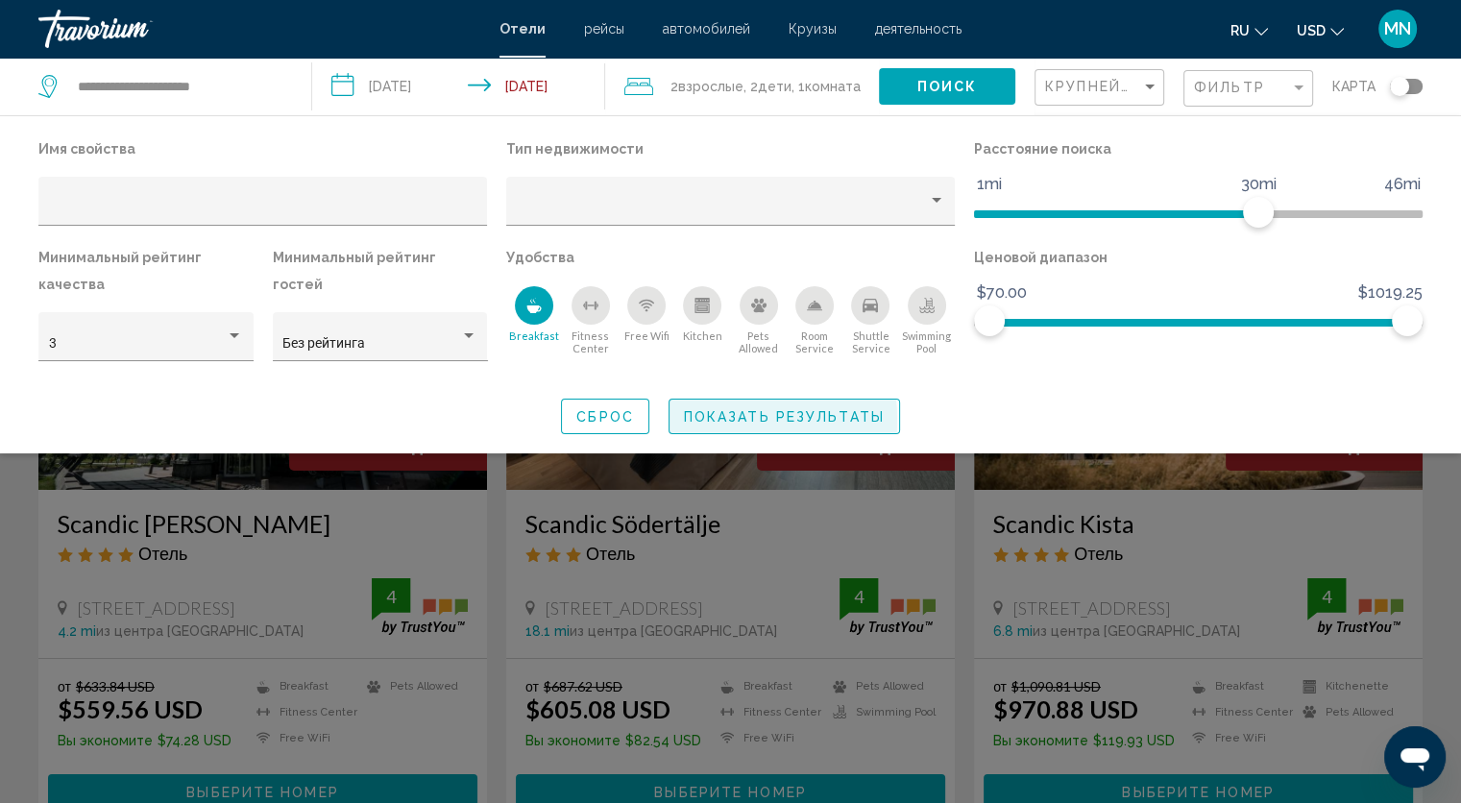
click at [686, 423] on span "Показать результаты" at bounding box center [784, 416] width 201 height 15
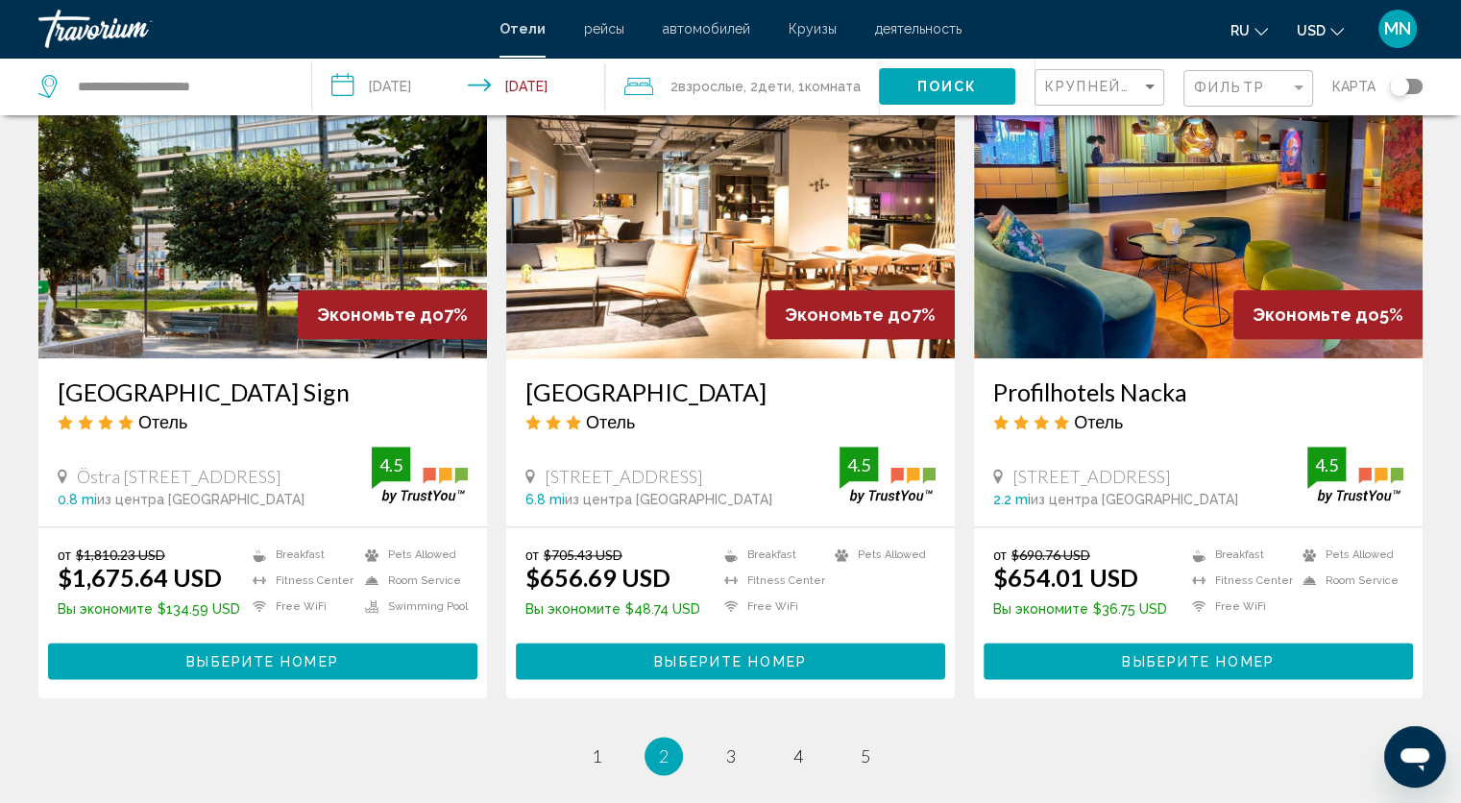
scroll to position [2228, 0]
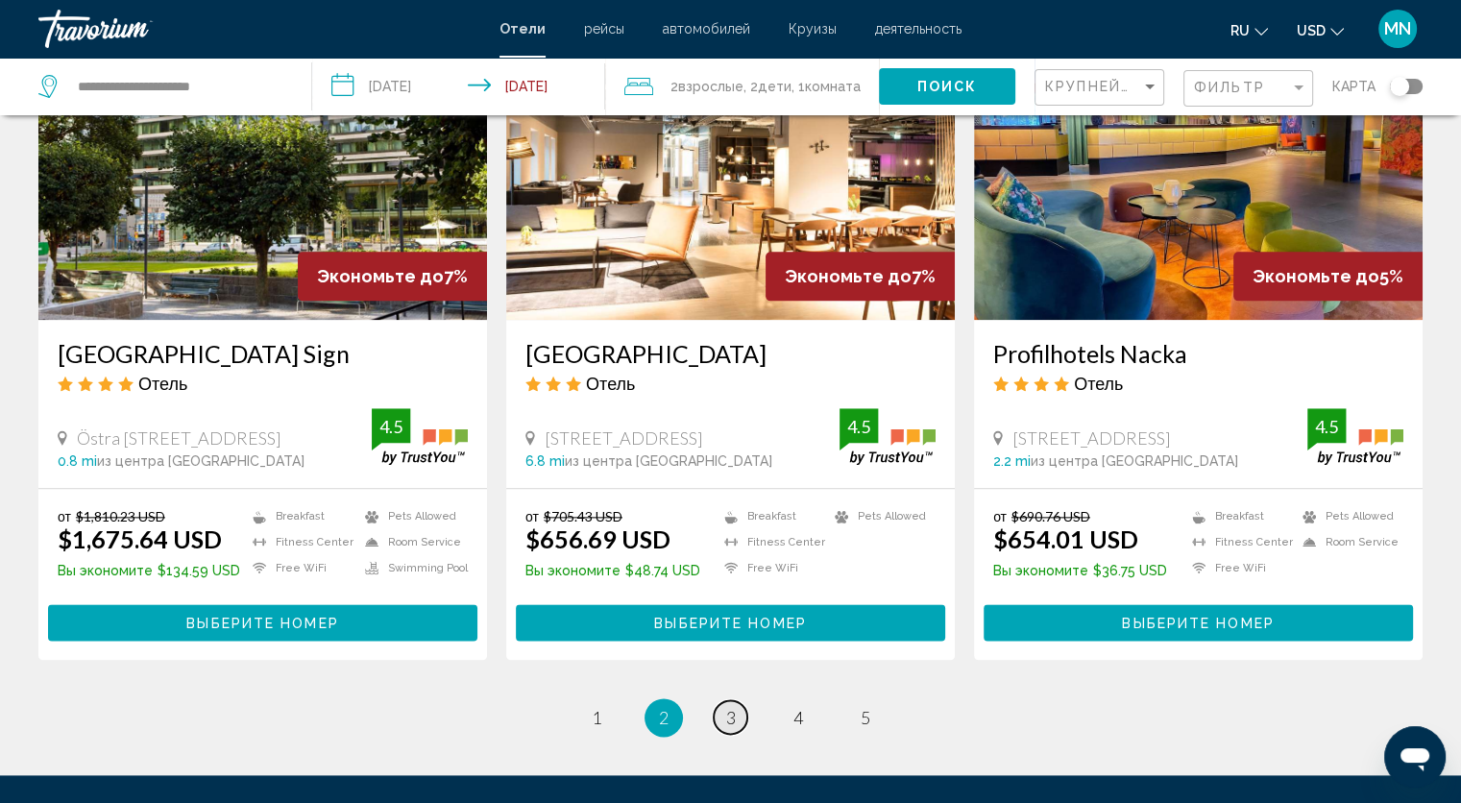
click at [719, 708] on link "page 3" at bounding box center [731, 717] width 34 height 34
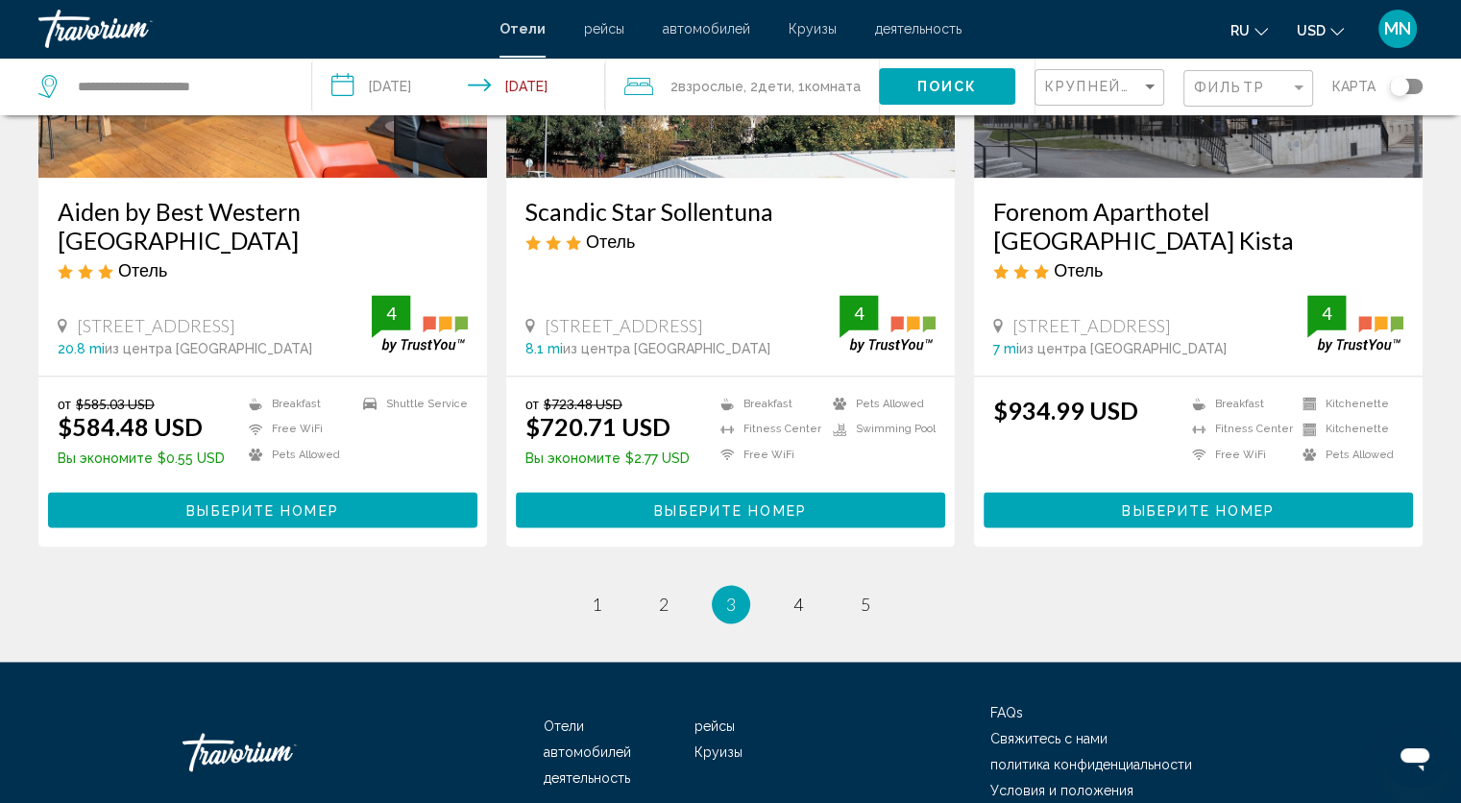
scroll to position [2490, 0]
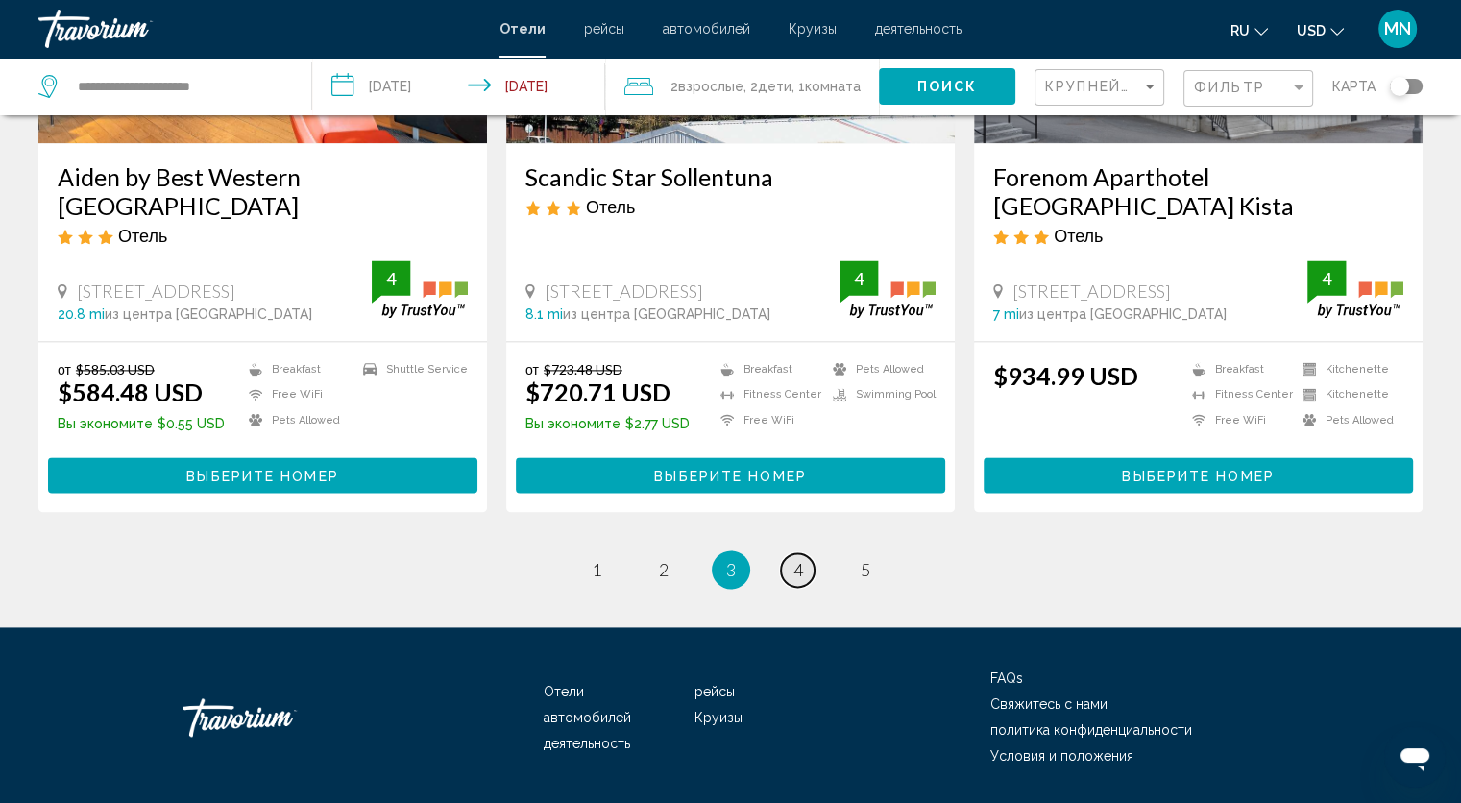
click at [793, 559] on span "4" at bounding box center [798, 569] width 10 height 21
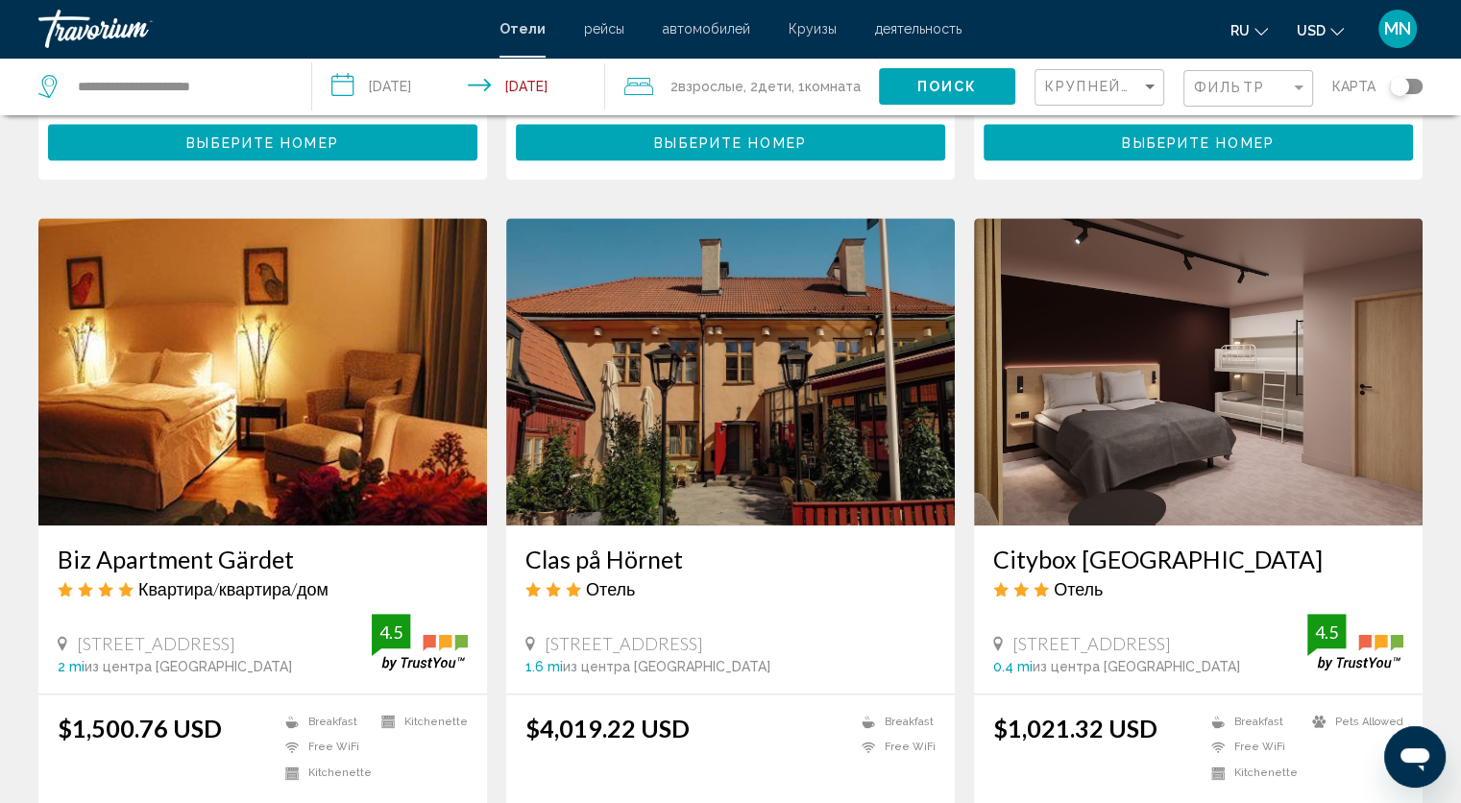
scroll to position [2036, 0]
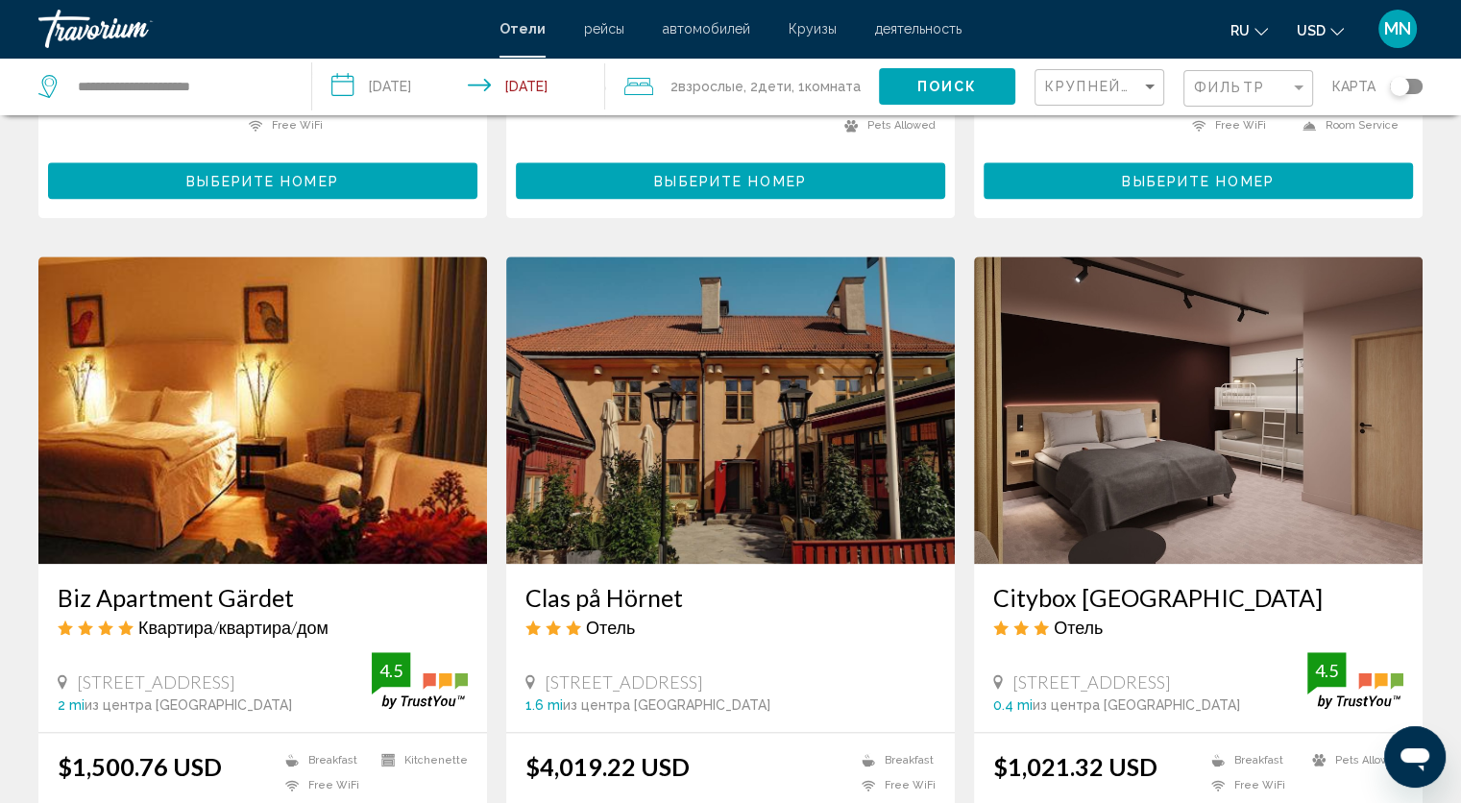
click at [994, 564] on div "Citybox Stockholm Отель Stadsgården 10, Stockholm 0.4 mi из центра Stockholm от…" at bounding box center [1198, 648] width 449 height 168
click at [1075, 358] on img "Main content" at bounding box center [1198, 409] width 449 height 307
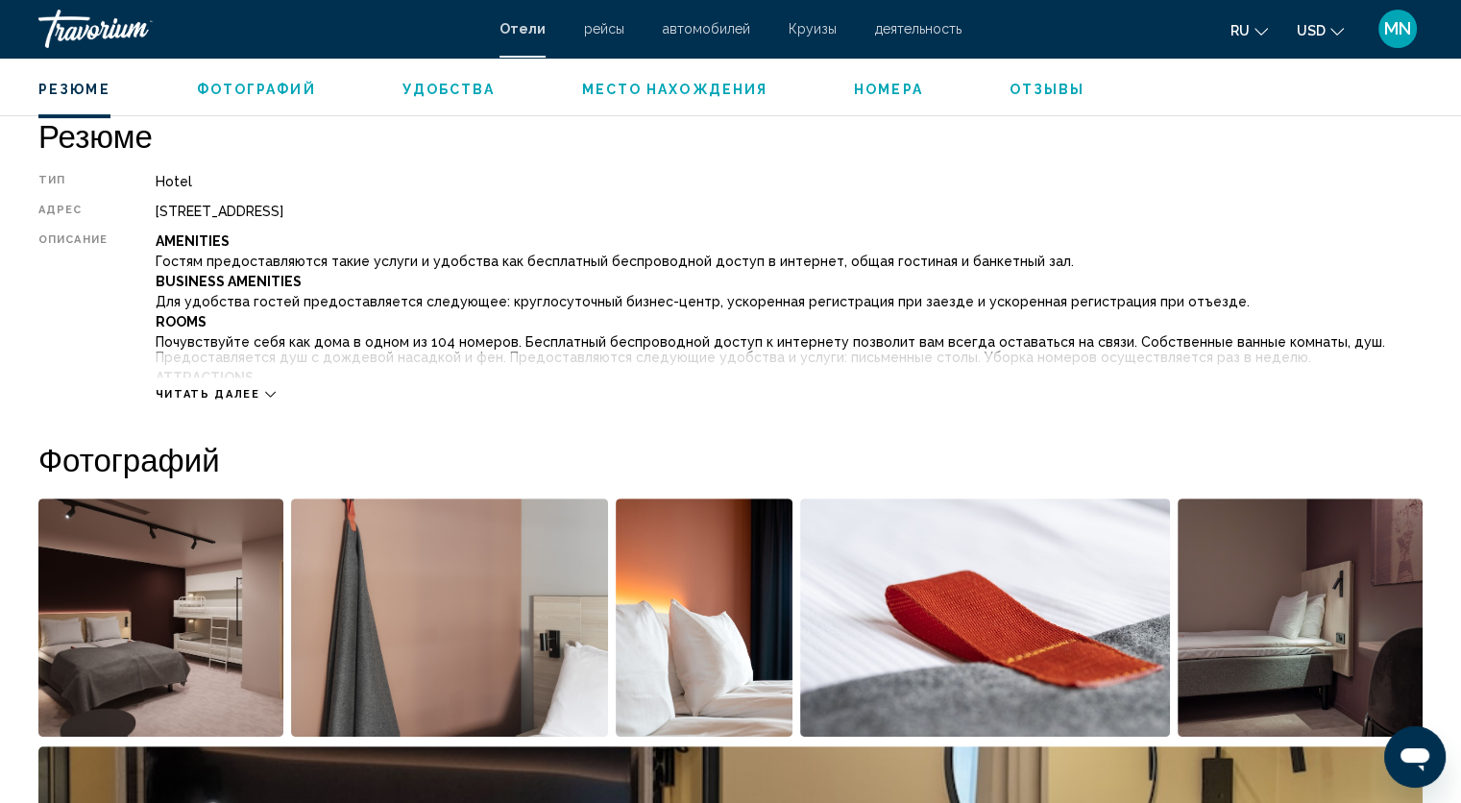
scroll to position [653, 0]
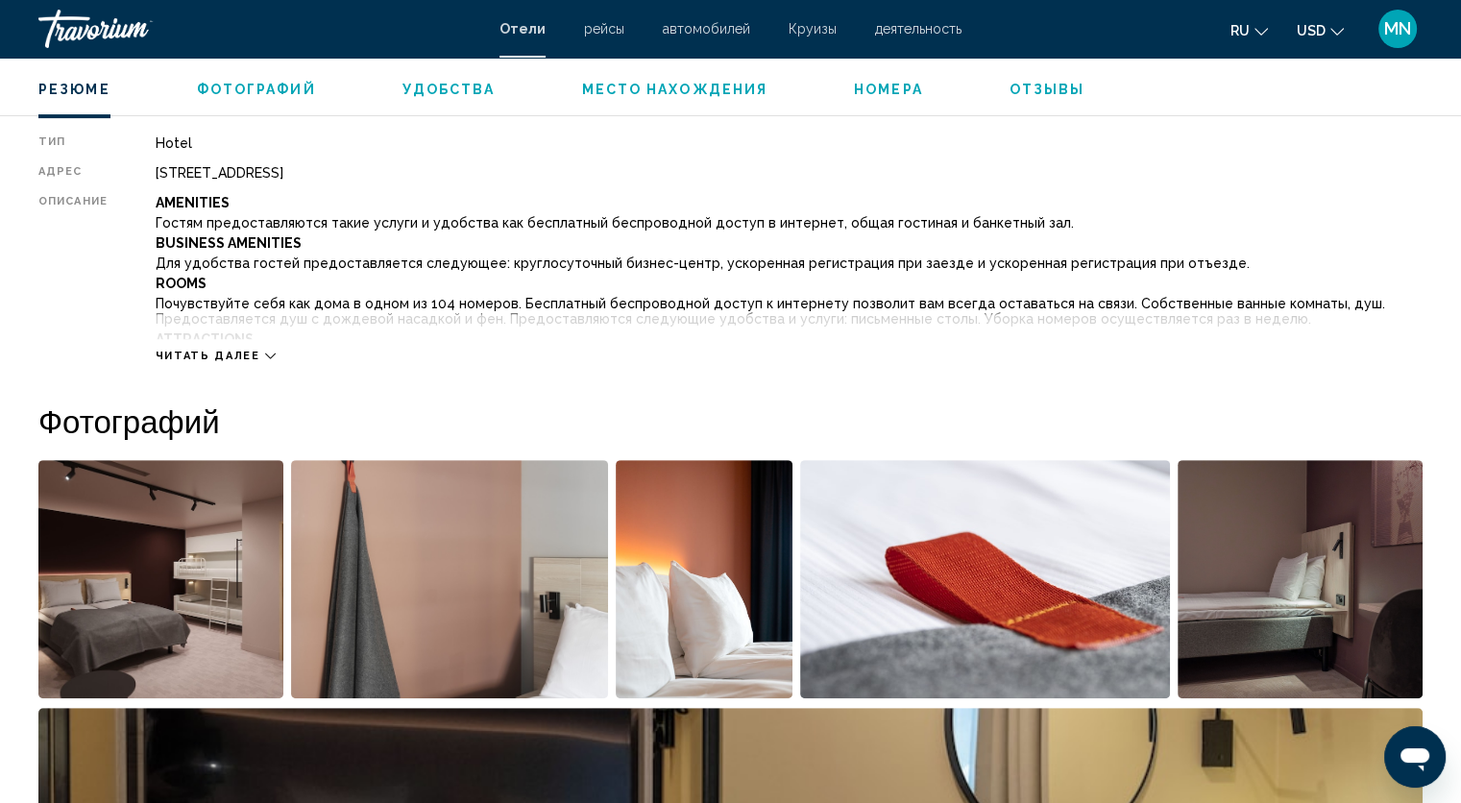
click at [183, 345] on div "Читать далее" at bounding box center [789, 336] width 1267 height 53
click at [189, 354] on span "Читать далее" at bounding box center [208, 356] width 105 height 12
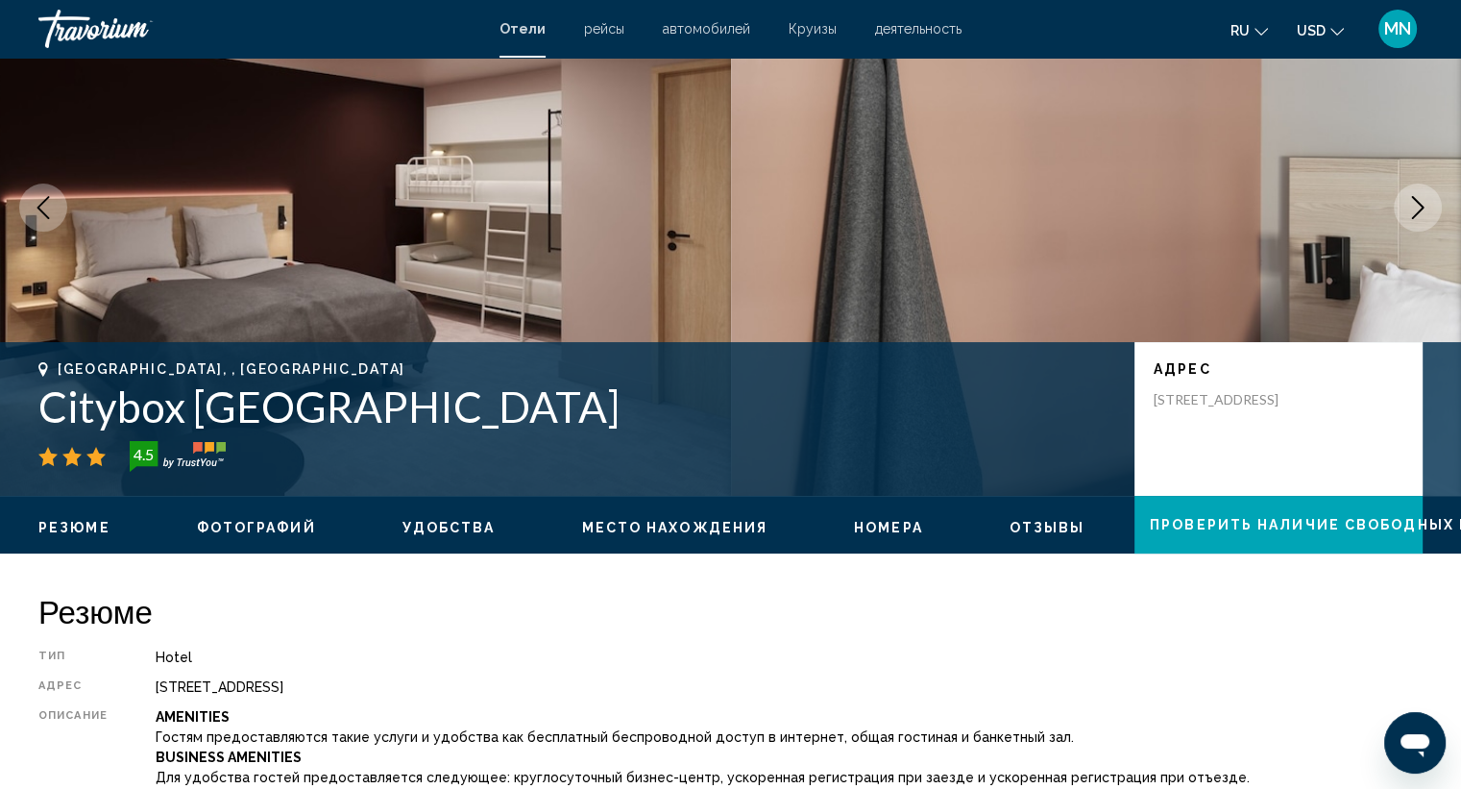
scroll to position [115, 0]
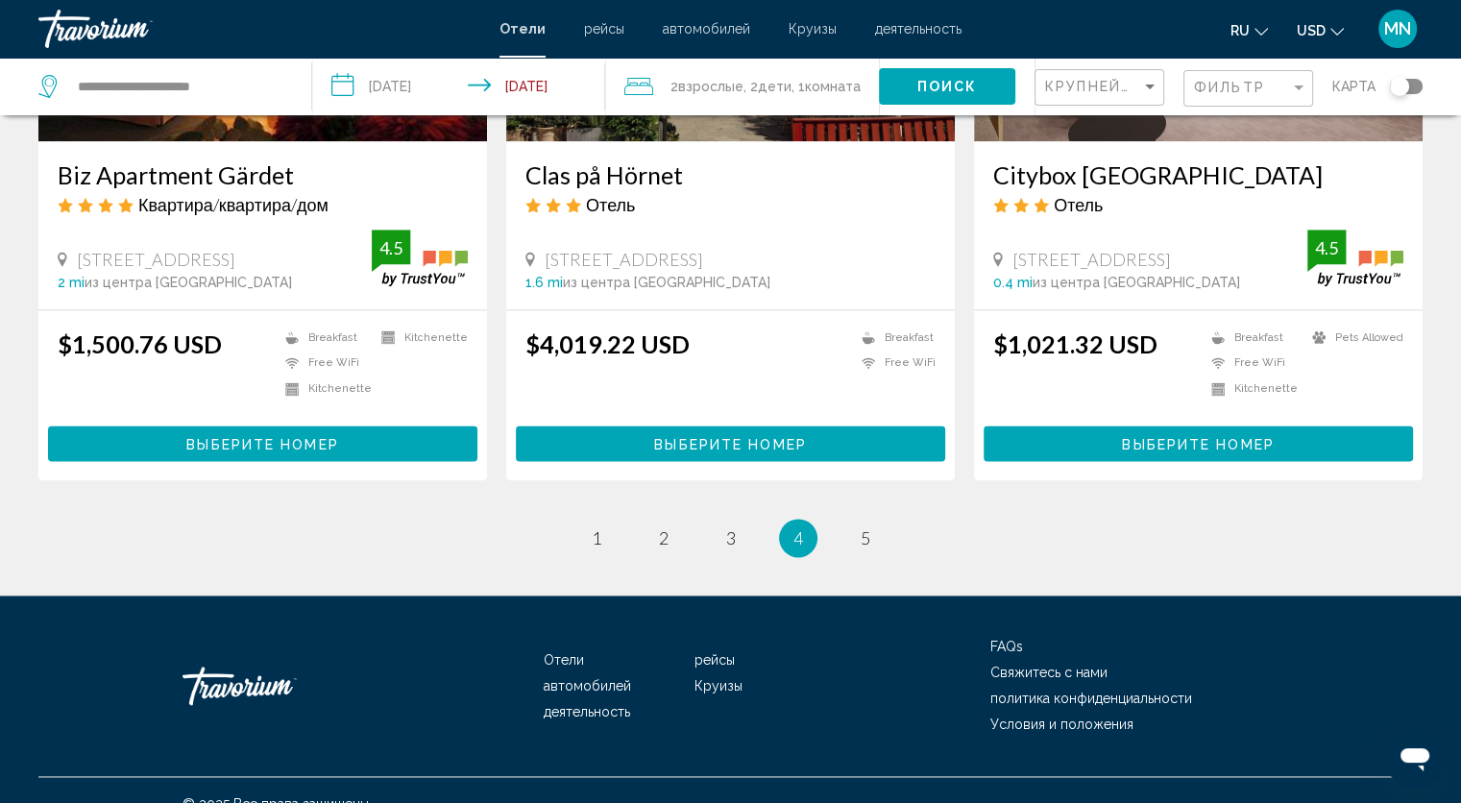
scroll to position [2462, 0]
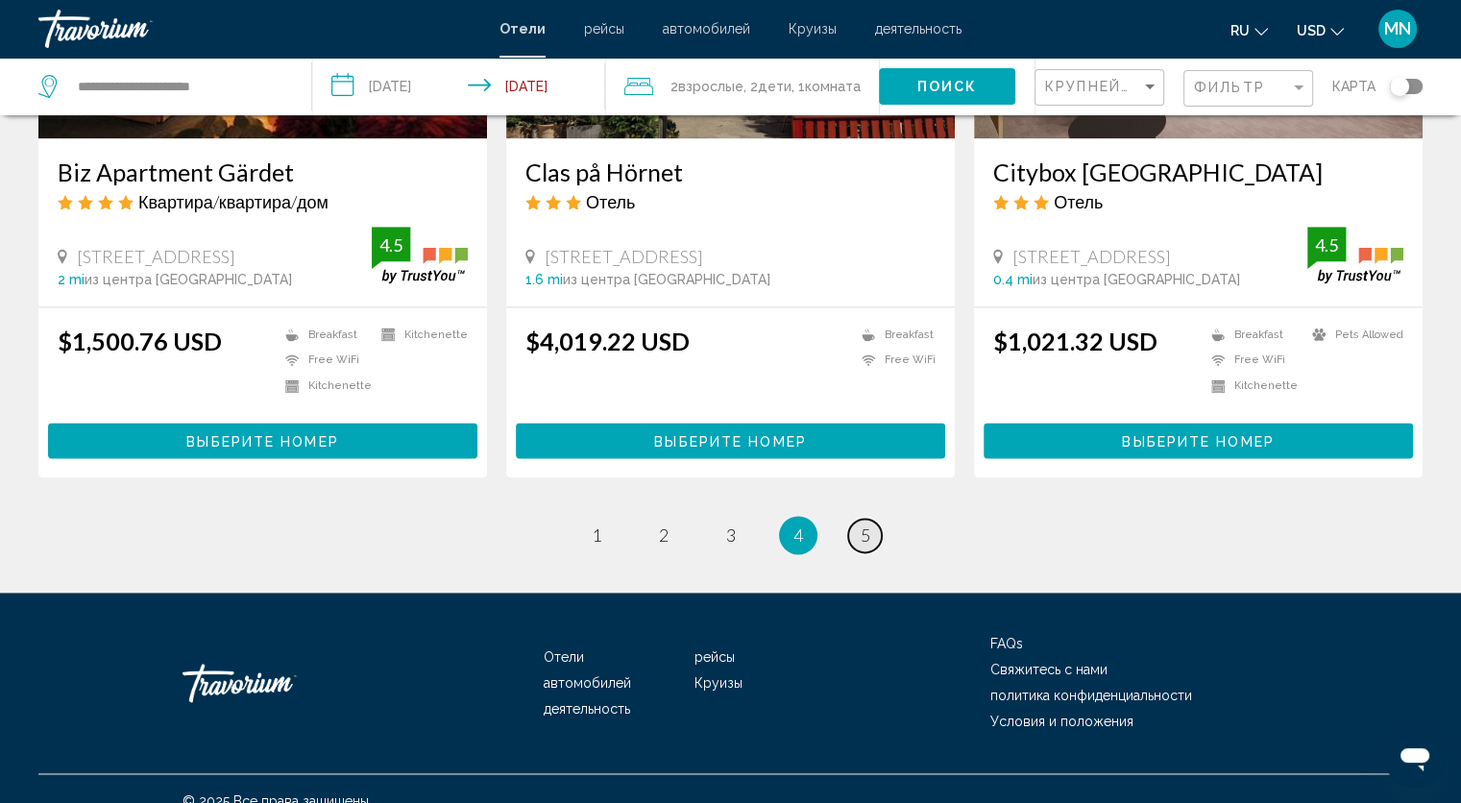
click at [873, 522] on link "page 5" at bounding box center [865, 536] width 34 height 34
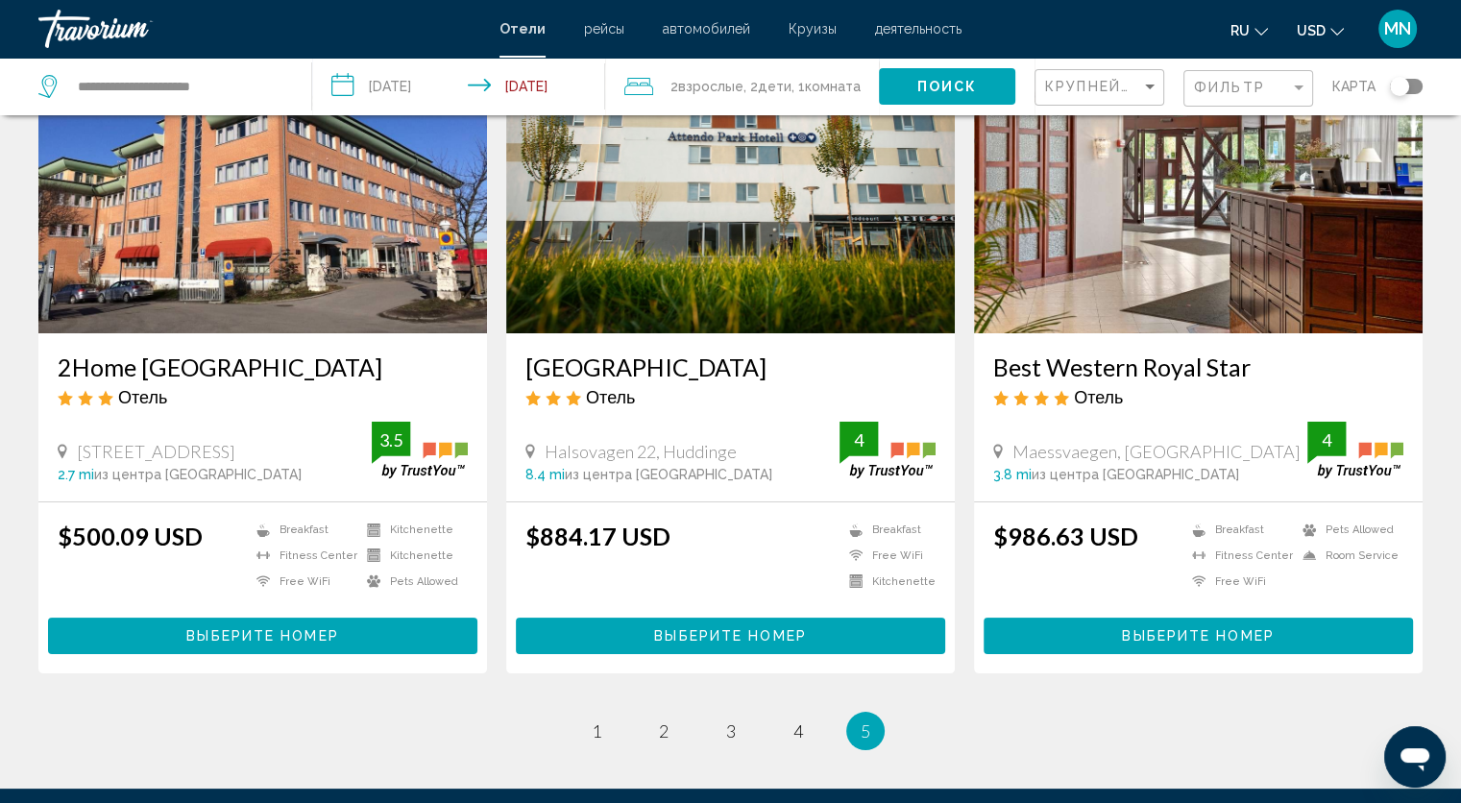
scroll to position [192, 0]
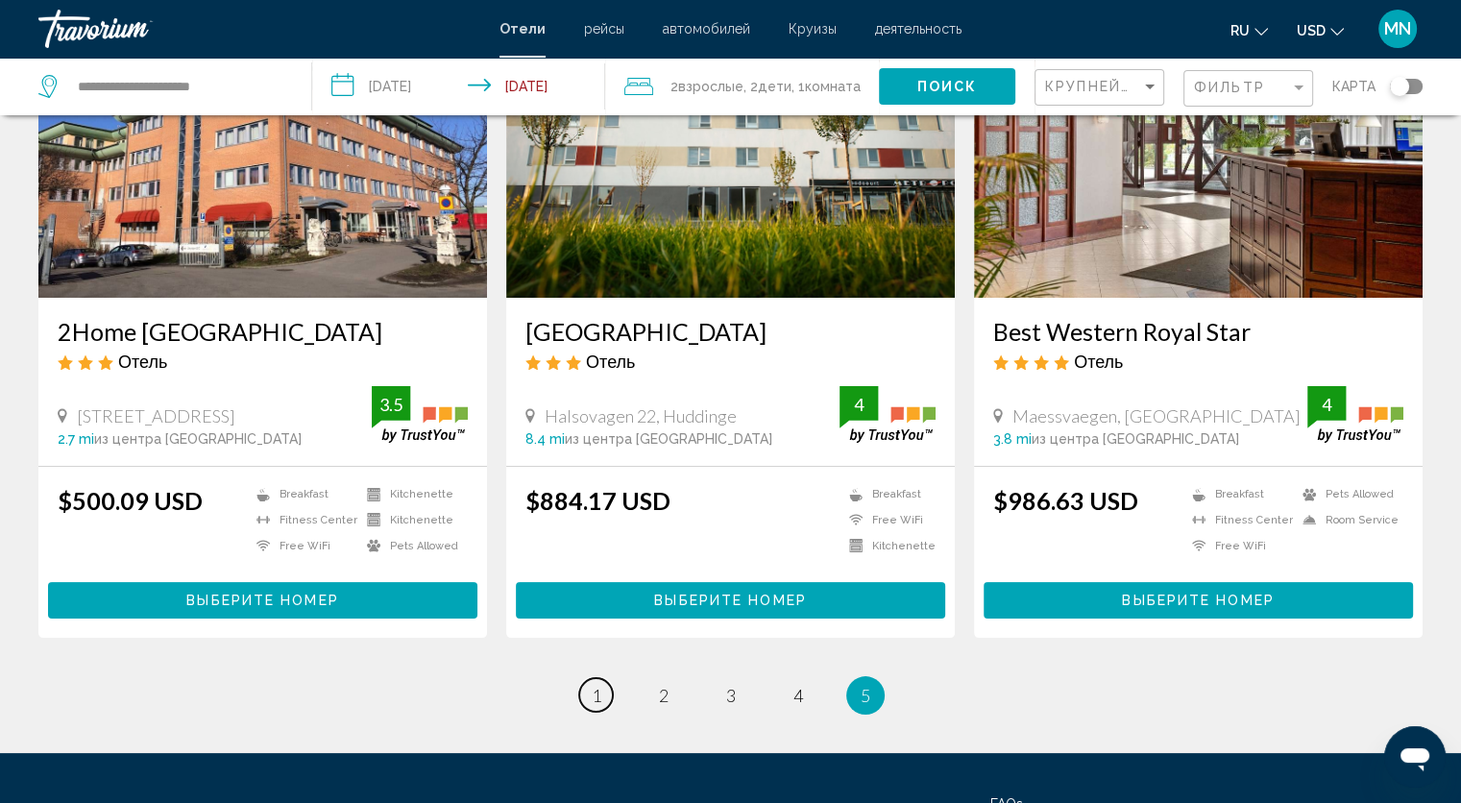
click at [595, 694] on link "page 1" at bounding box center [596, 695] width 34 height 34
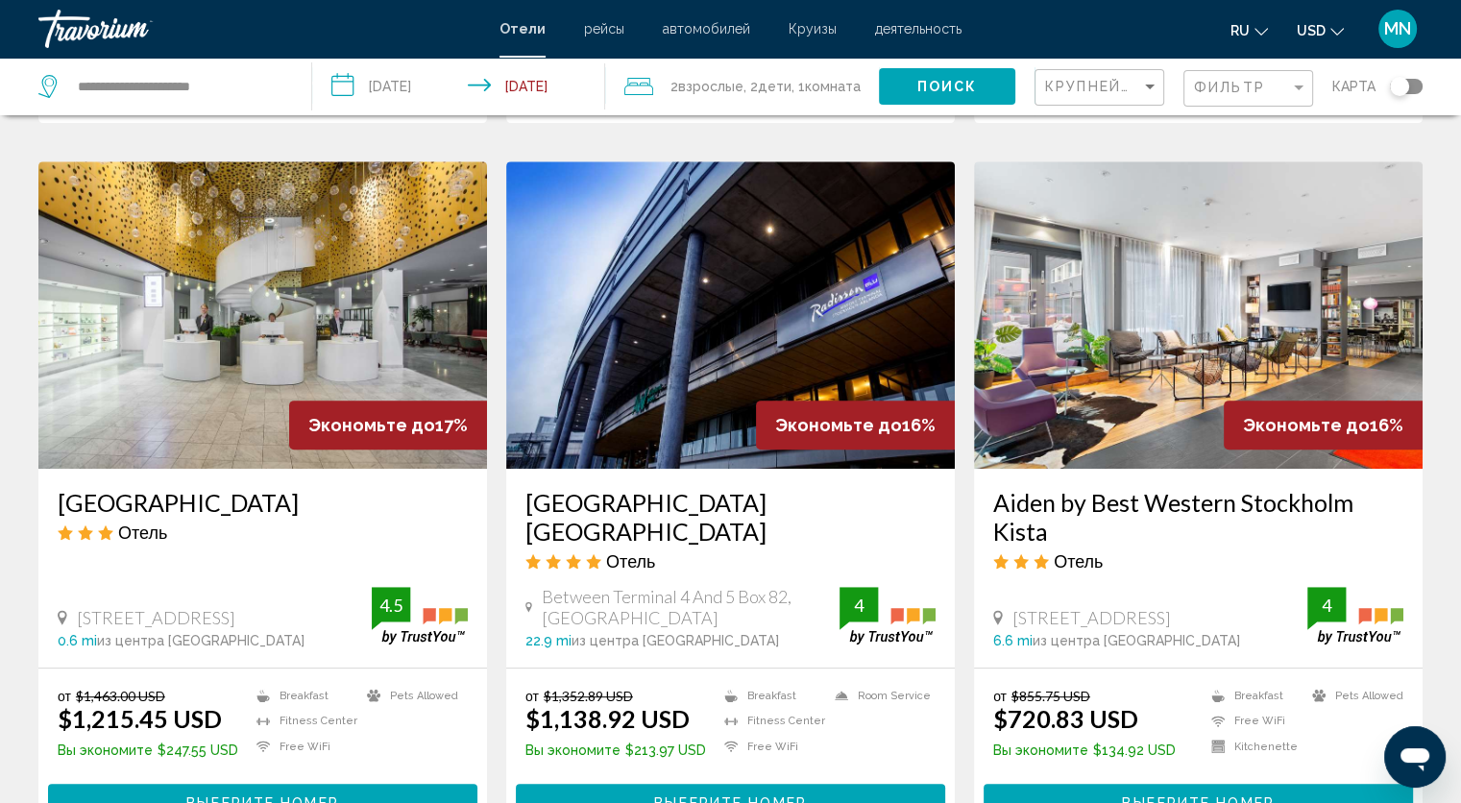
scroll to position [768, 0]
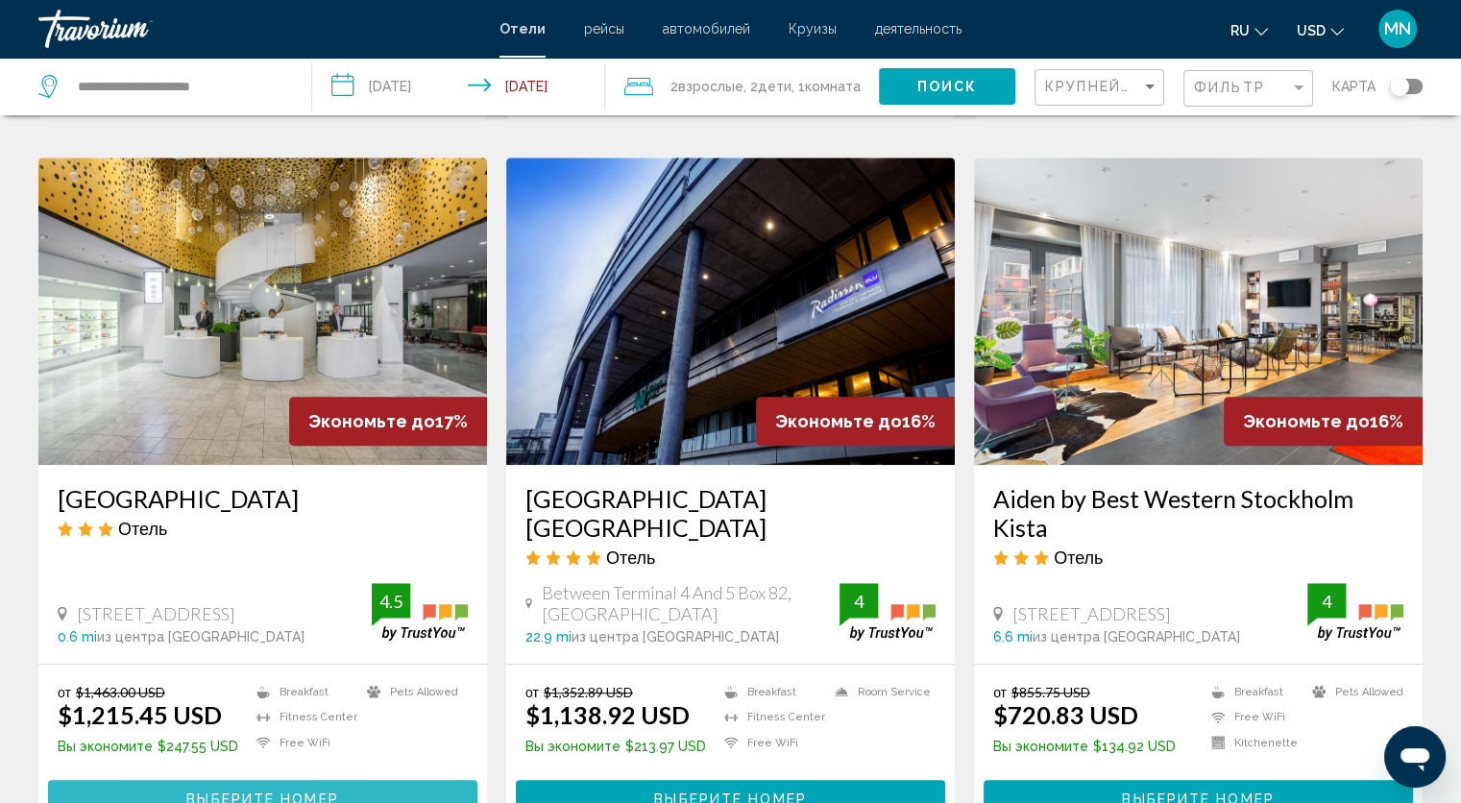
click at [152, 780] on button "Выберите номер" at bounding box center [262, 798] width 429 height 36
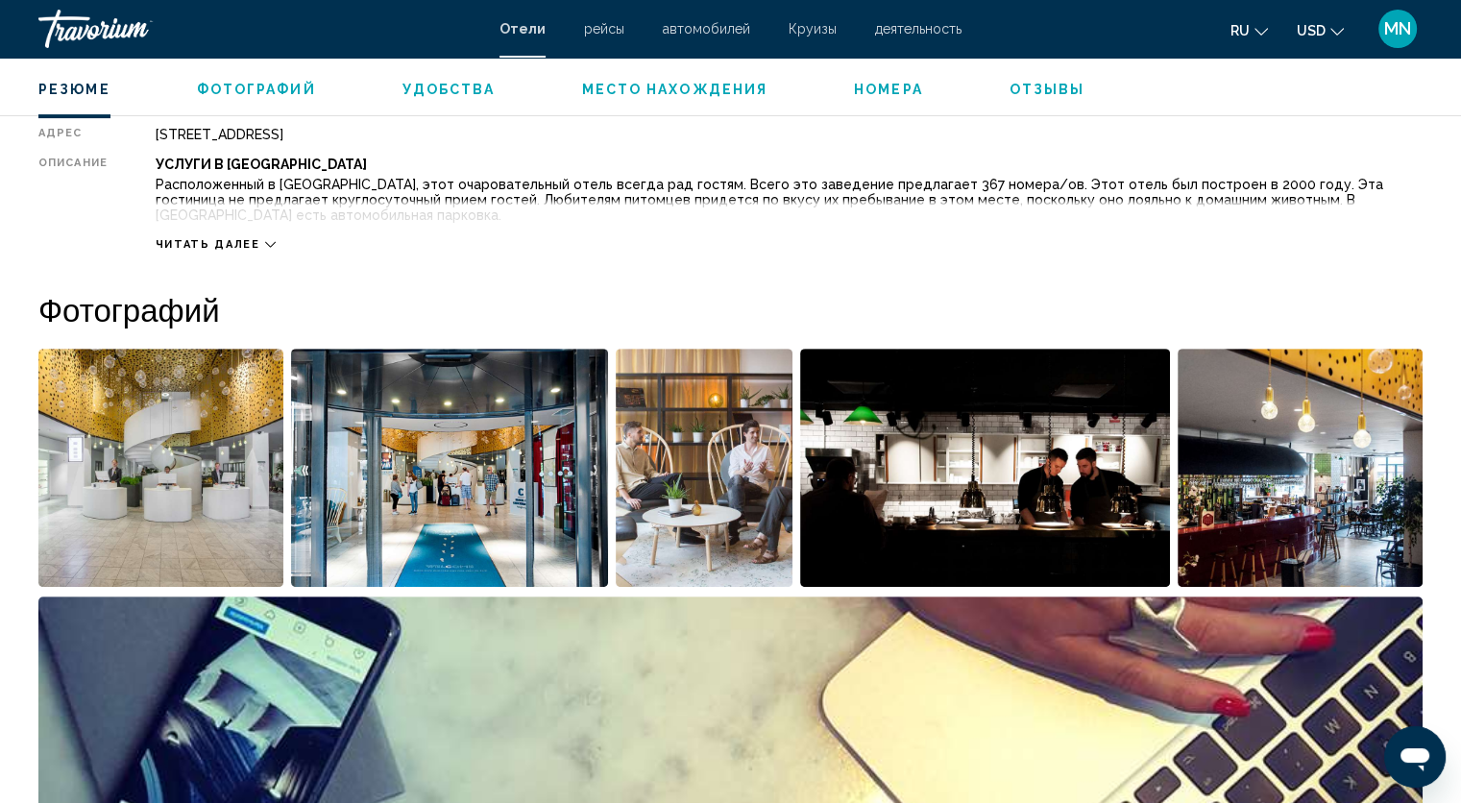
scroll to position [653, 0]
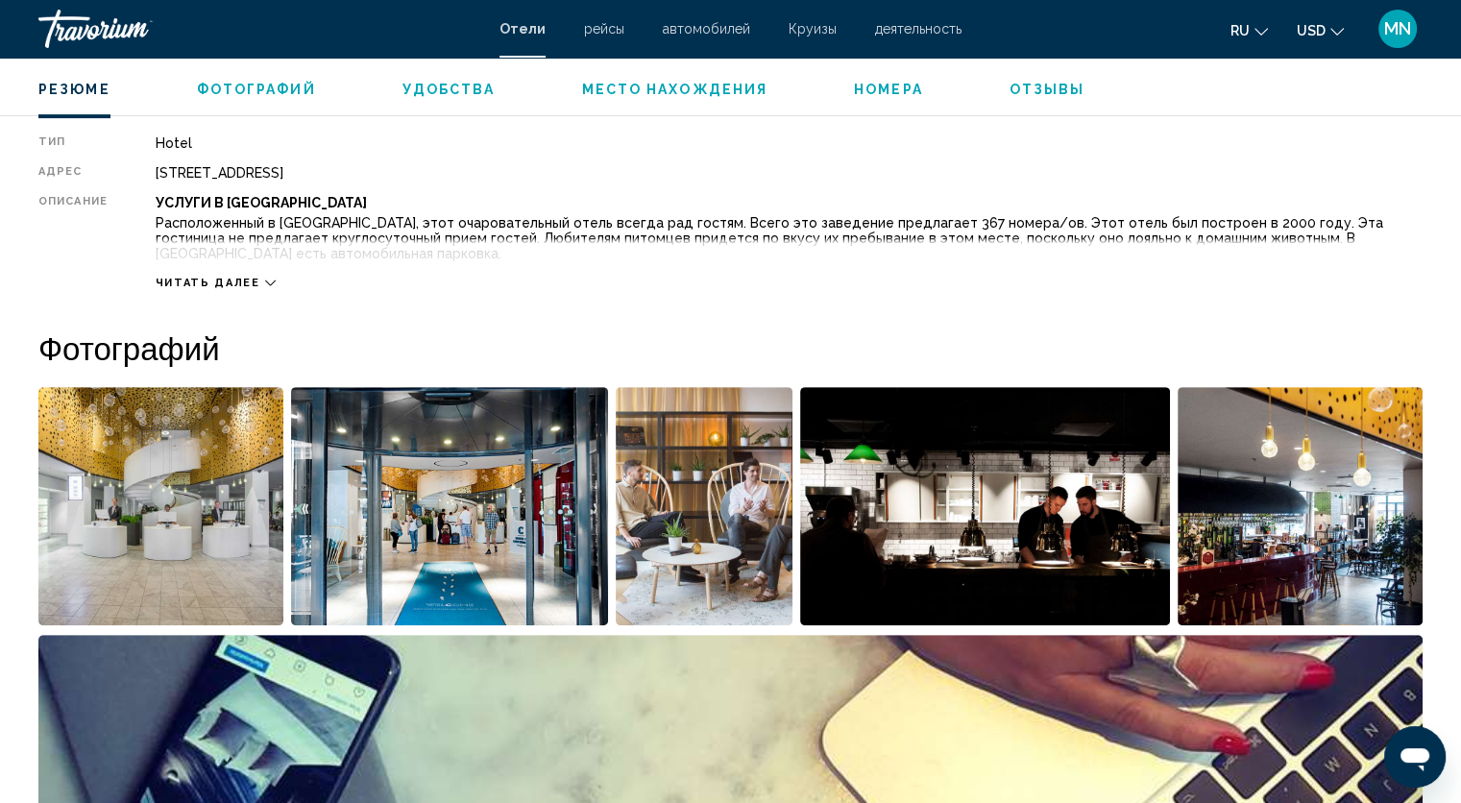
click at [181, 277] on span "Читать далее" at bounding box center [208, 283] width 105 height 12
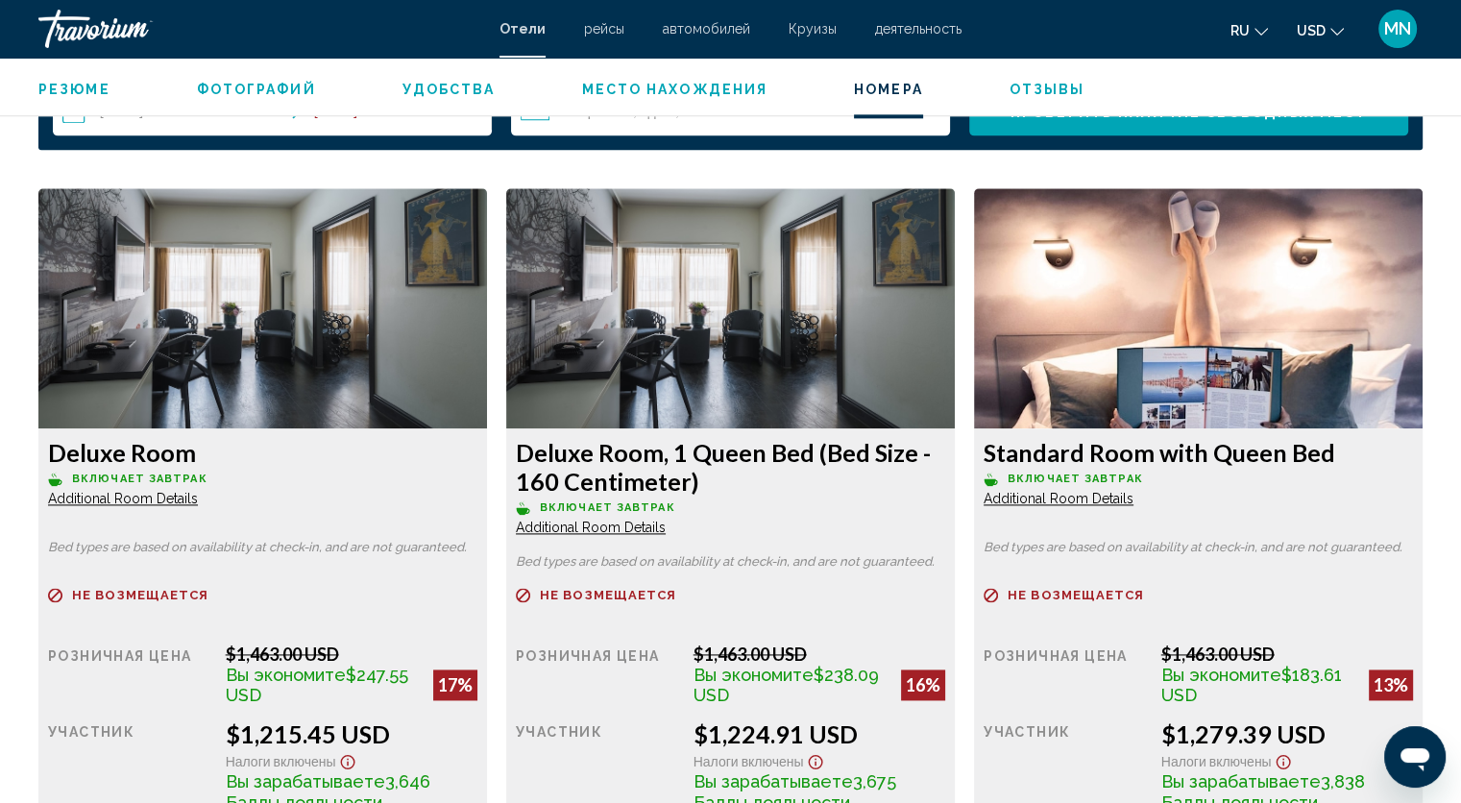
scroll to position [2497, 0]
